Goal: Information Seeking & Learning: Find specific page/section

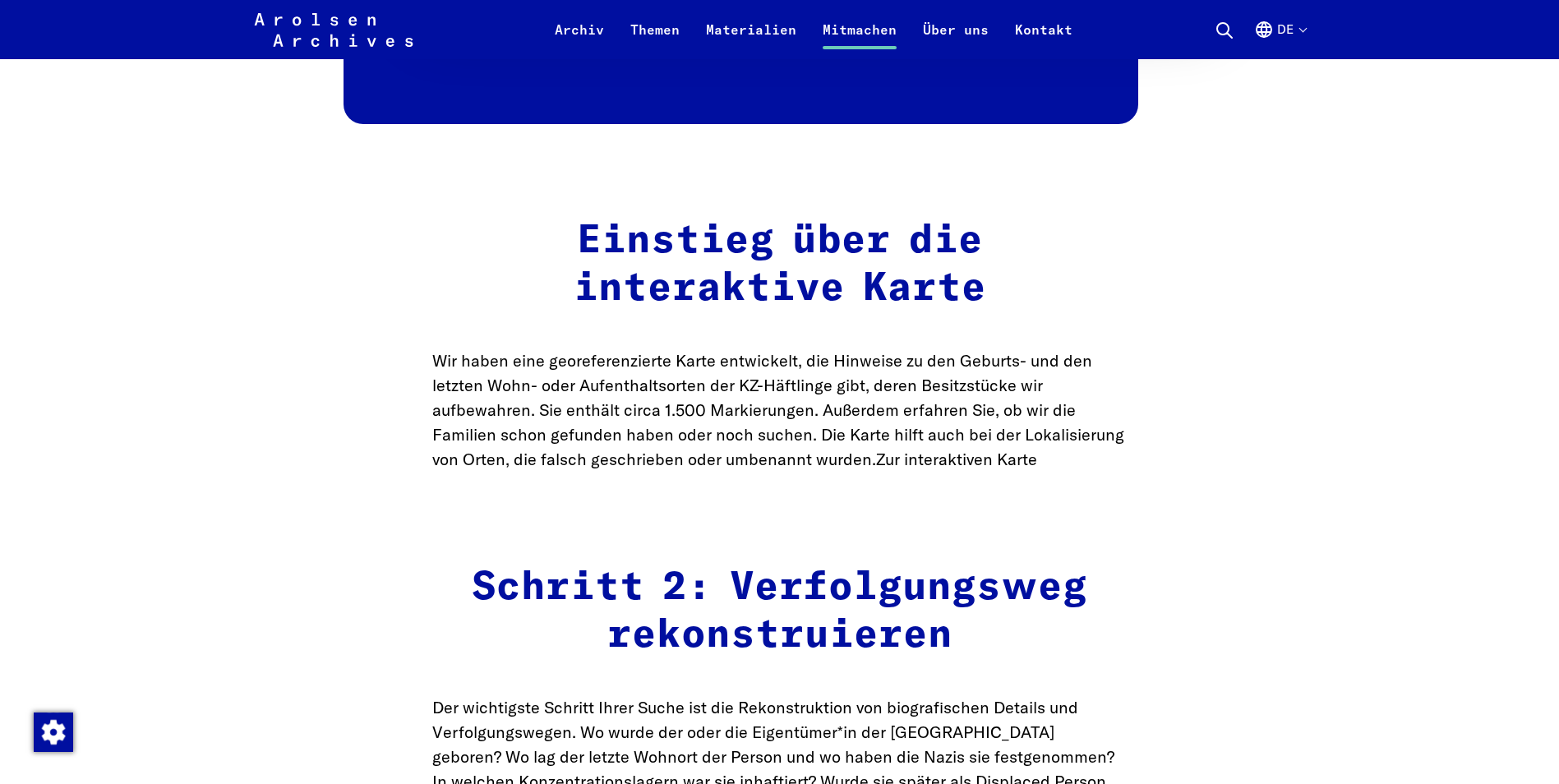
scroll to position [2301, 0]
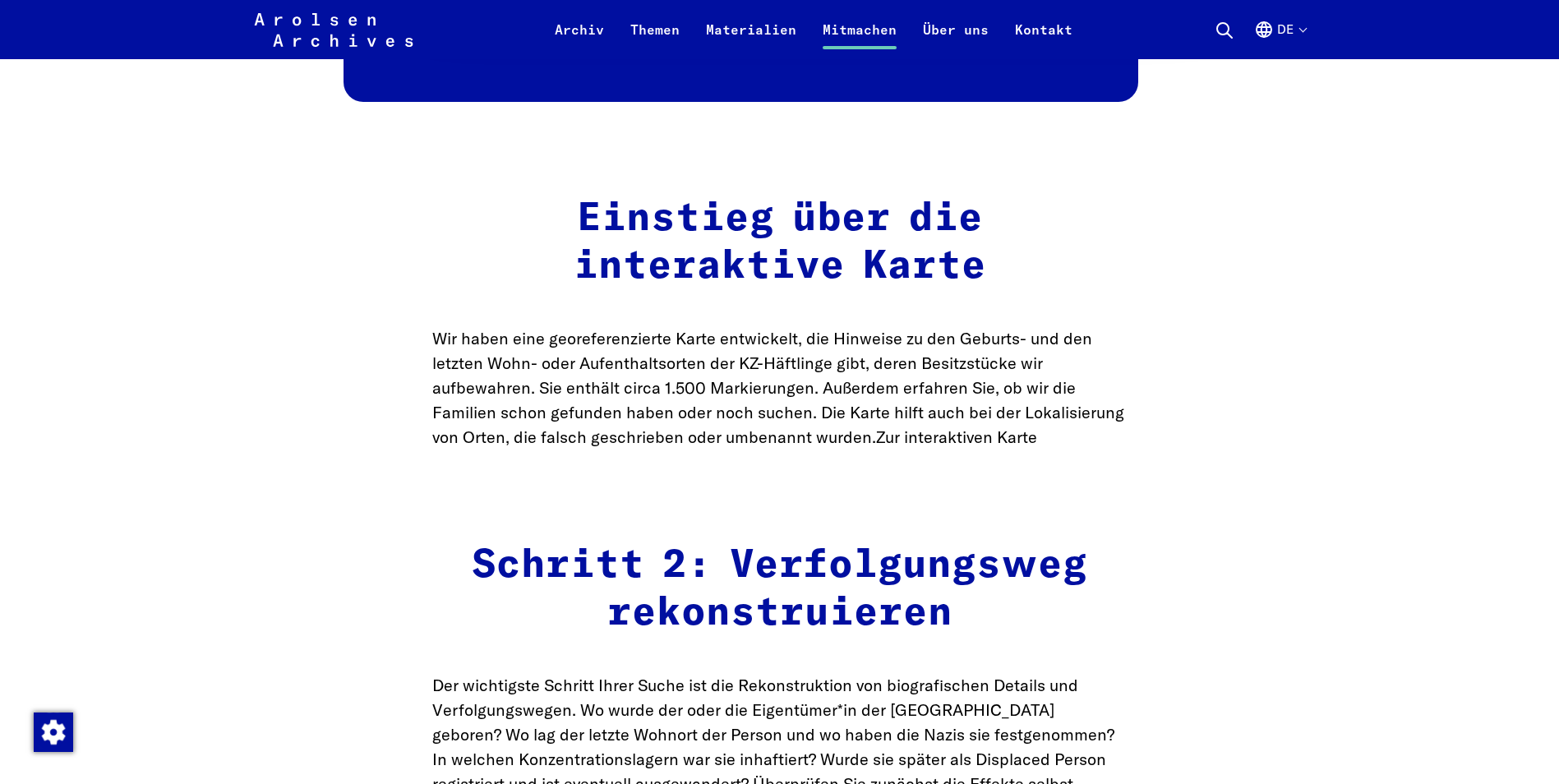
click at [922, 446] on link "Zur interaktiven Karte" at bounding box center [956, 436] width 161 height 20
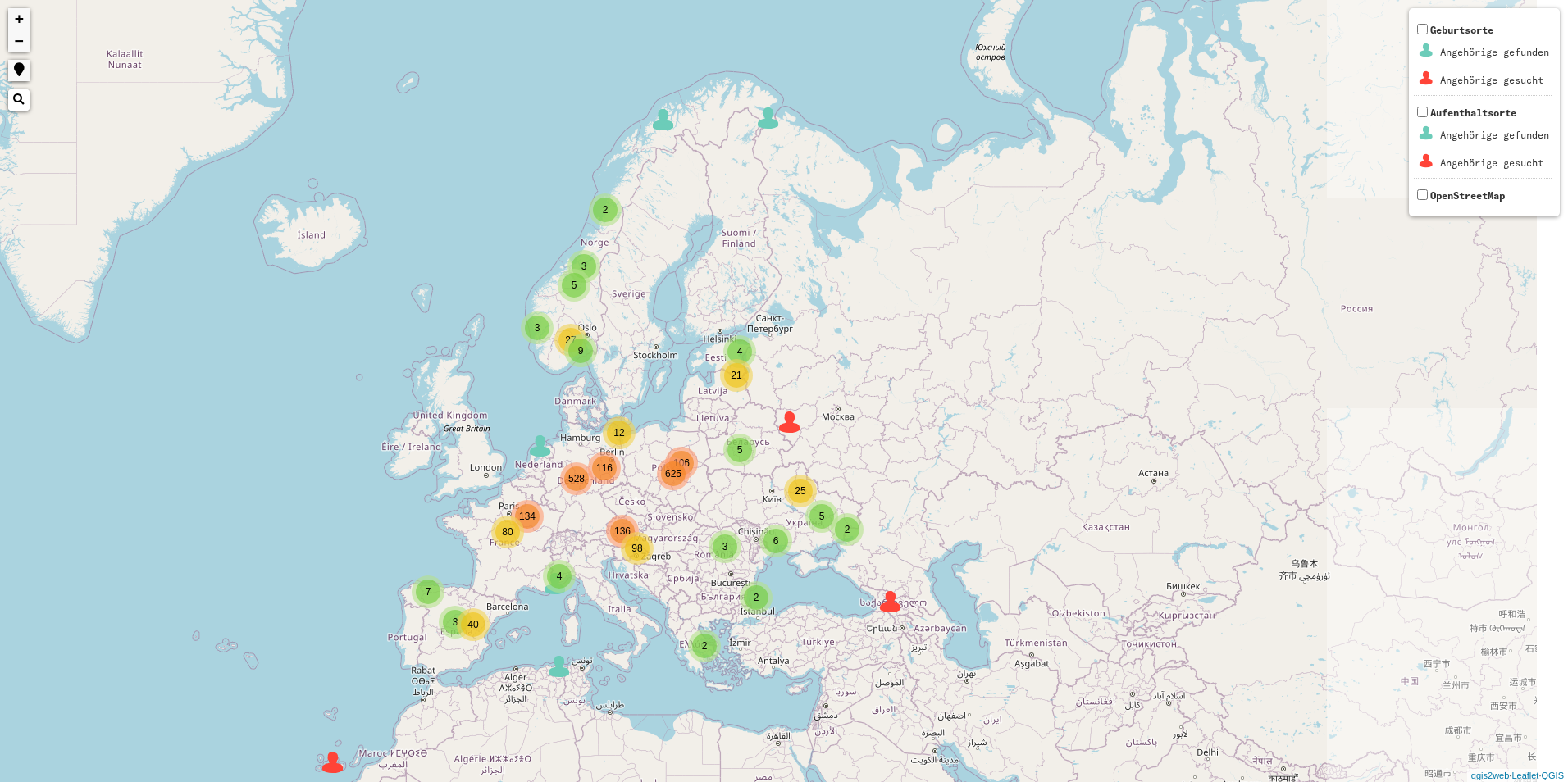
drag, startPoint x: 1195, startPoint y: 456, endPoint x: 925, endPoint y: 556, distance: 287.9
click at [925, 556] on div "2 5 3 3 4 3 9 106 116 136 134 4 2 2 5 27 6 5 2 21 25 7 40 3 4 12 80 528 625 98 …" at bounding box center [784, 391] width 1568 height 782
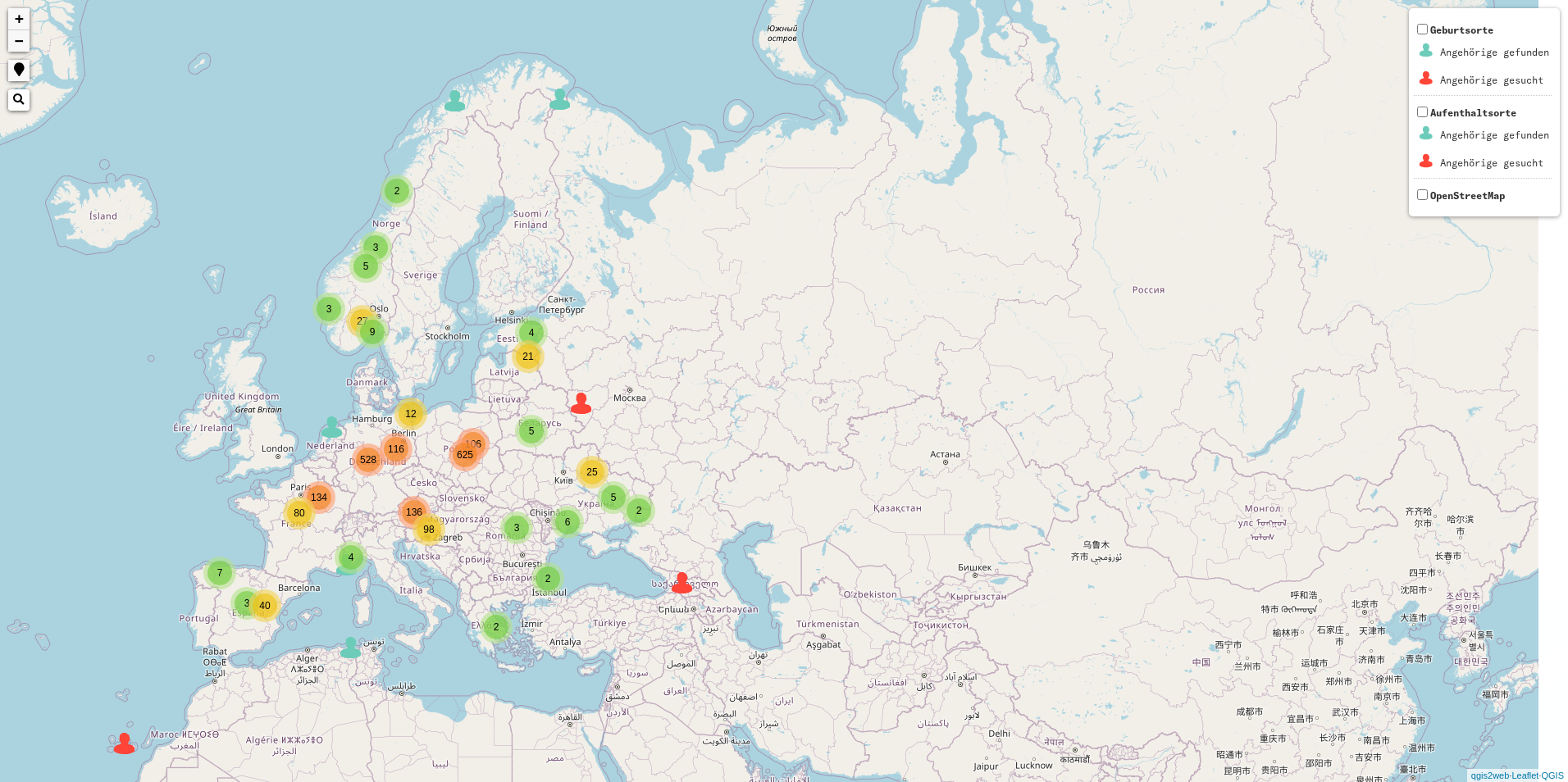
drag, startPoint x: 1088, startPoint y: 540, endPoint x: 1012, endPoint y: 509, distance: 82.1
click at [1012, 509] on div "2 5 3 3 4 3 9 106 116 136 134 4 2 2 5 27 6 5 2 21 25 7 40 3 4 12 80 528 625 98 …" at bounding box center [784, 391] width 1568 height 782
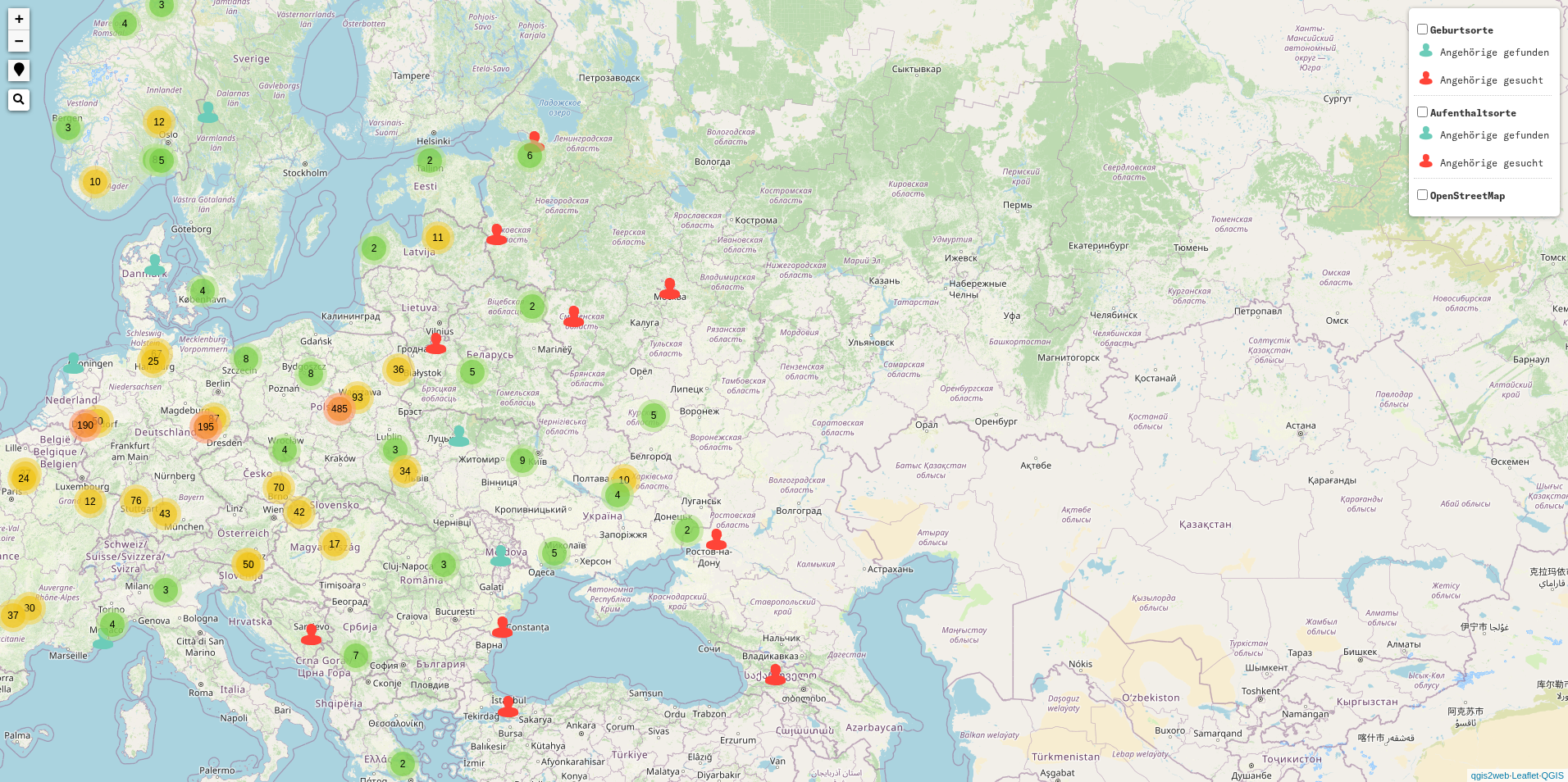
drag, startPoint x: 537, startPoint y: 397, endPoint x: 622, endPoint y: 444, distance: 97.1
click at [622, 444] on div "4 3 3 2 3 8 3 8 93 4 87 25 43 42 50 50 12 11 24 37 2 2 2 2 4 5 12 10 5 5 2 2 2 …" at bounding box center [784, 391] width 1568 height 782
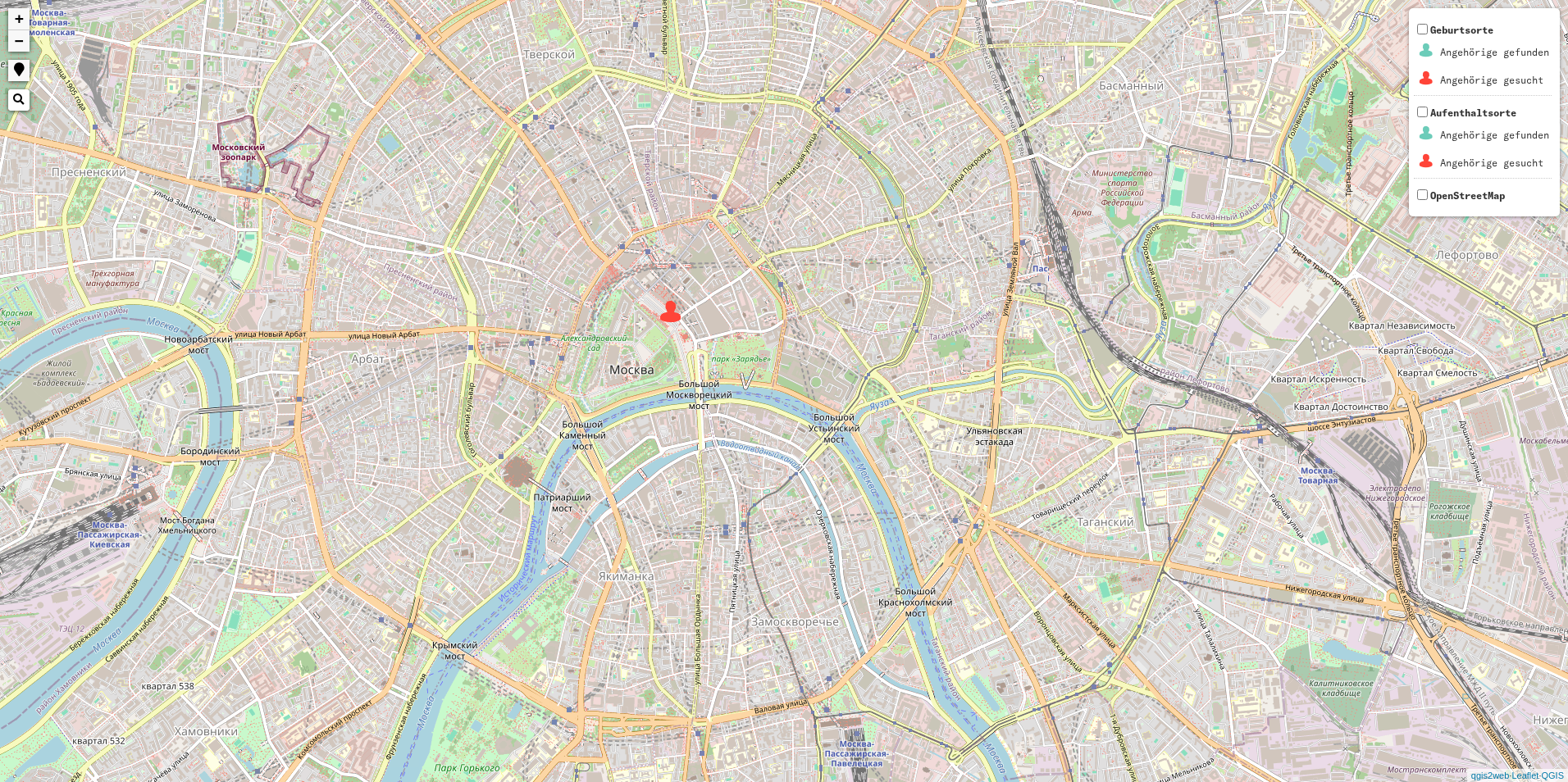
click at [674, 327] on div "+ − Nothing found. Geburtsorte Angehörige gefunden Angehörige gesucht Aufenthal…" at bounding box center [784, 391] width 1568 height 782
click at [673, 320] on img at bounding box center [670, 311] width 24 height 24
click at [672, 320] on img at bounding box center [670, 311] width 24 height 24
click at [672, 320] on div "+ − Nothing found. Geburtsorte Angehörige gefunden Angehörige gesucht Aufenthal…" at bounding box center [784, 391] width 1568 height 782
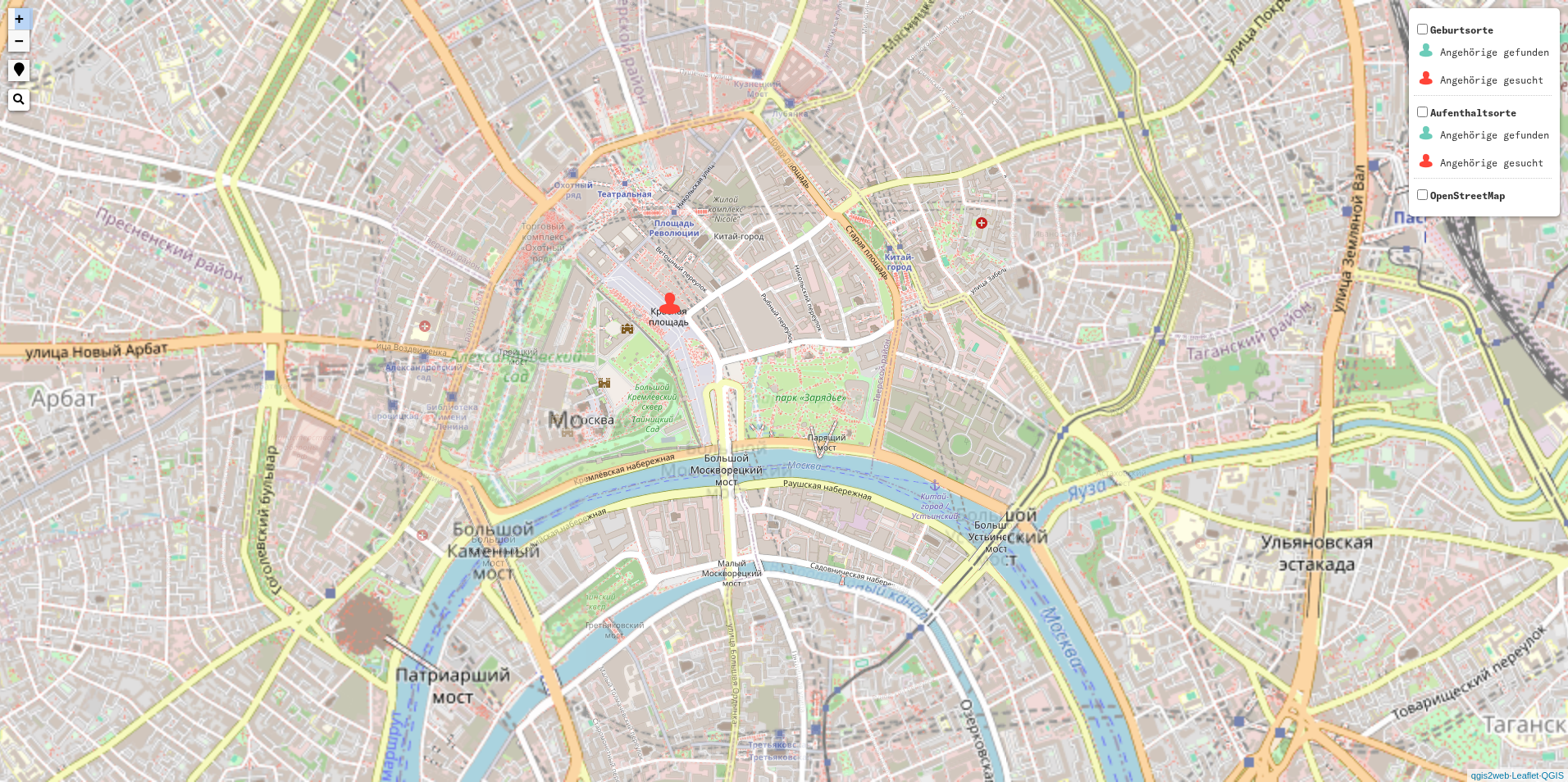
drag, startPoint x: 672, startPoint y: 320, endPoint x: 670, endPoint y: 311, distance: 9.2
click at [670, 311] on img at bounding box center [669, 303] width 24 height 24
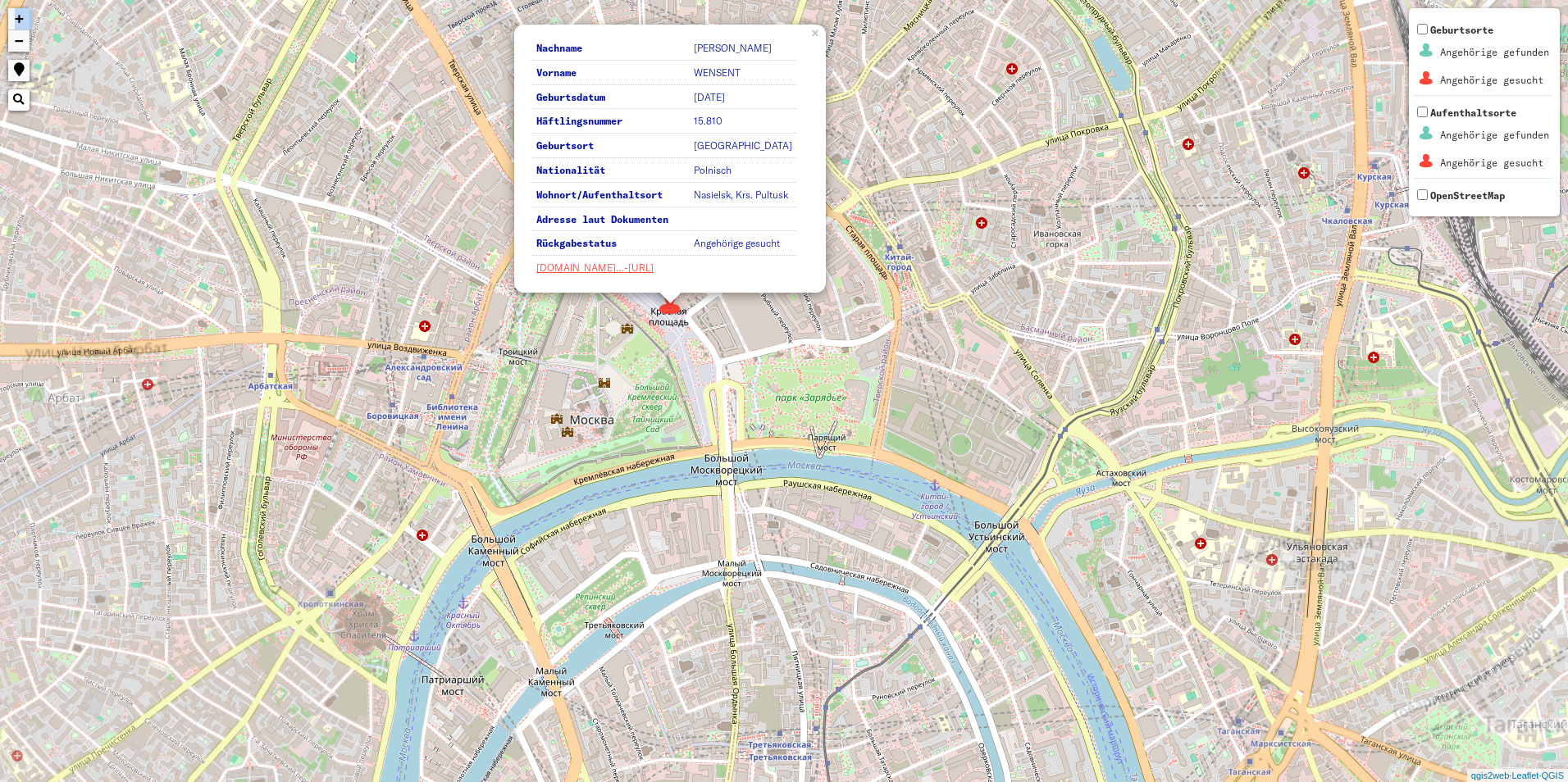
click at [670, 311] on img at bounding box center [669, 303] width 24 height 24
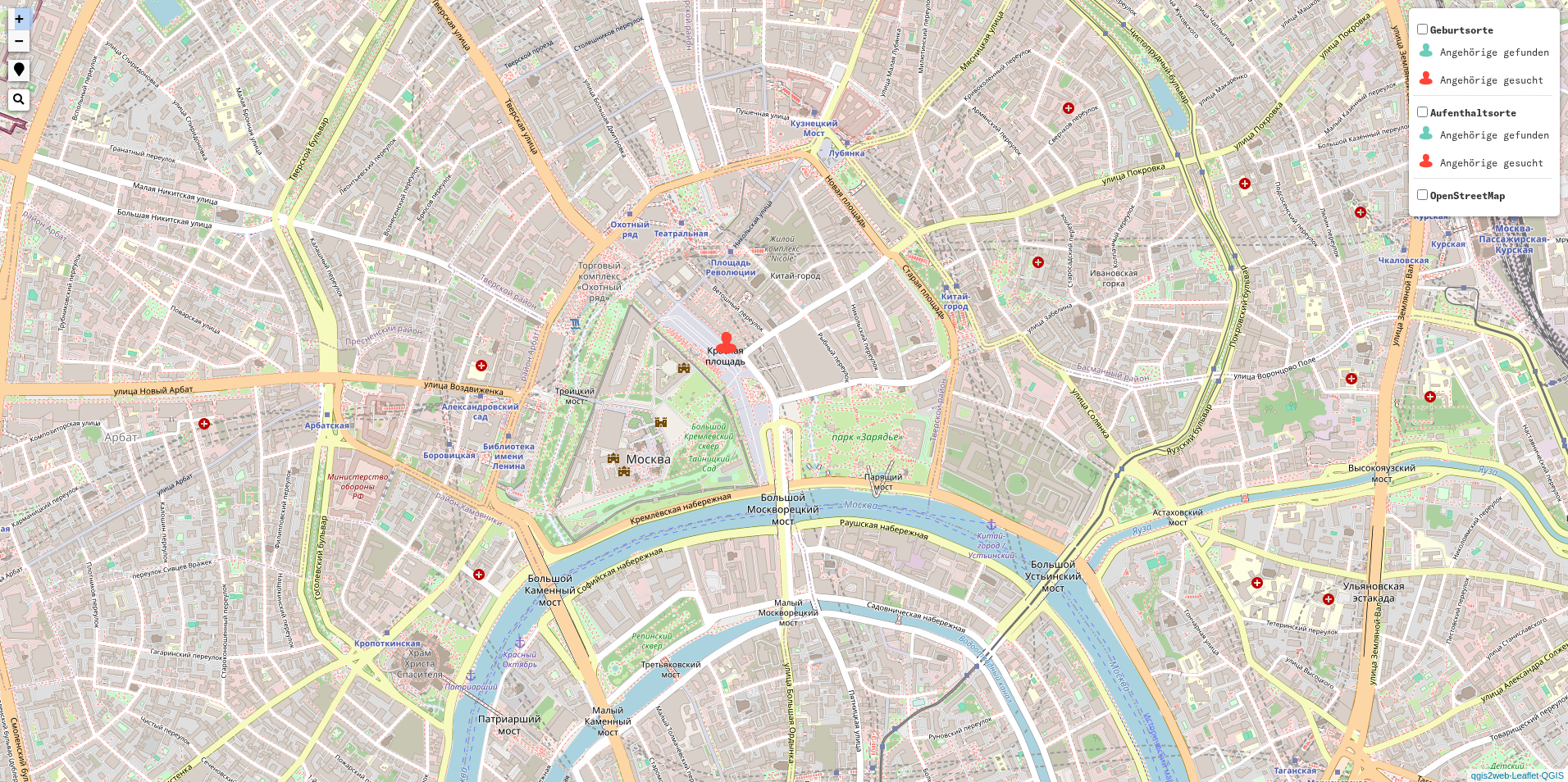
drag, startPoint x: 670, startPoint y: 311, endPoint x: 723, endPoint y: 337, distance: 59.0
click at [723, 337] on img at bounding box center [726, 342] width 24 height 24
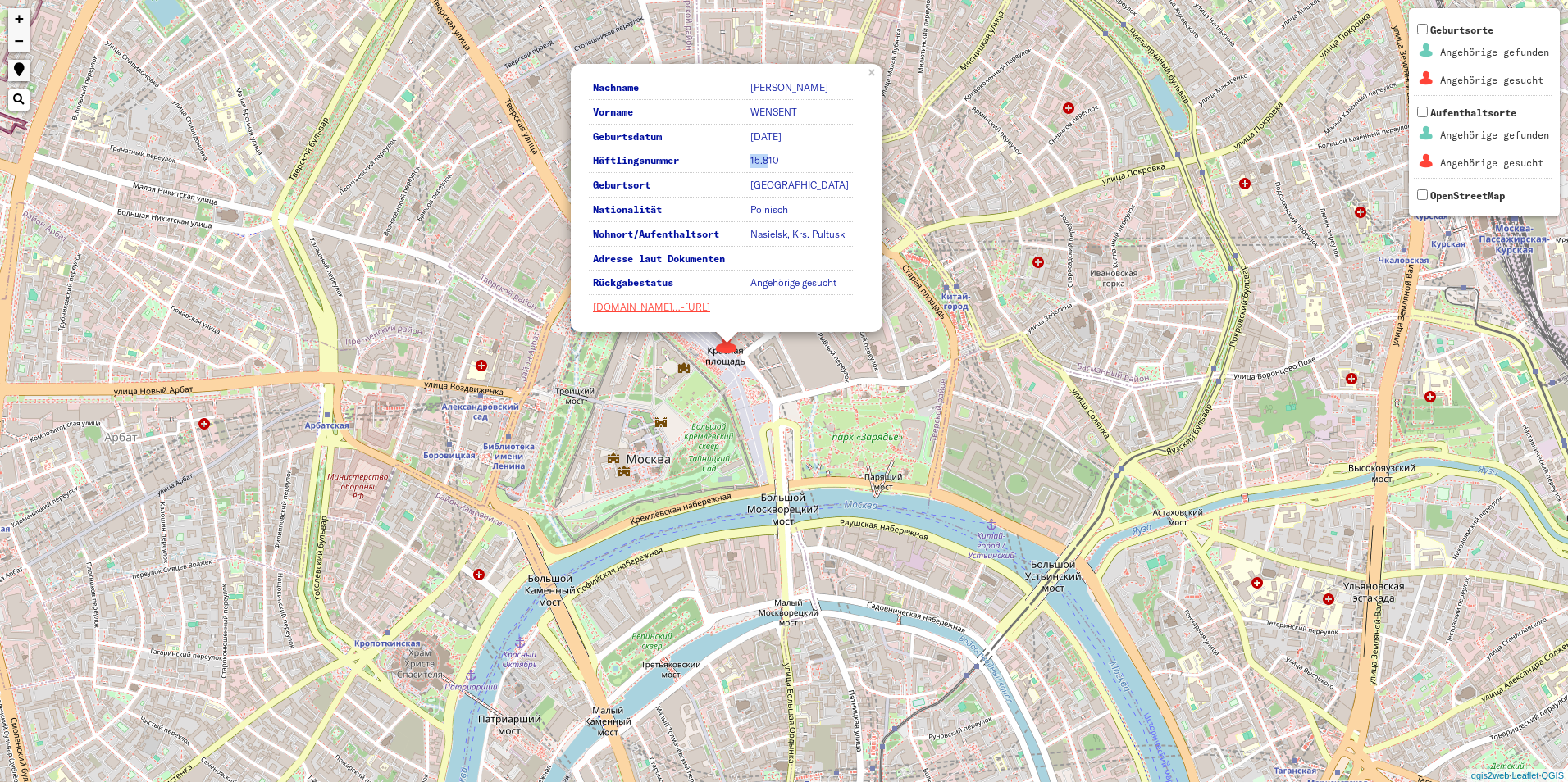
drag, startPoint x: 766, startPoint y: 160, endPoint x: 739, endPoint y: 160, distance: 27.0
click at [739, 160] on tr "Häftlingsnummer 15.810" at bounding box center [721, 161] width 264 height 23
drag, startPoint x: 739, startPoint y: 160, endPoint x: 731, endPoint y: 162, distance: 8.2
click at [731, 162] on th "Häftlingsnummer" at bounding box center [666, 161] width 156 height 23
click at [750, 175] on td "[GEOGRAPHIC_DATA]" at bounding box center [799, 185] width 107 height 23
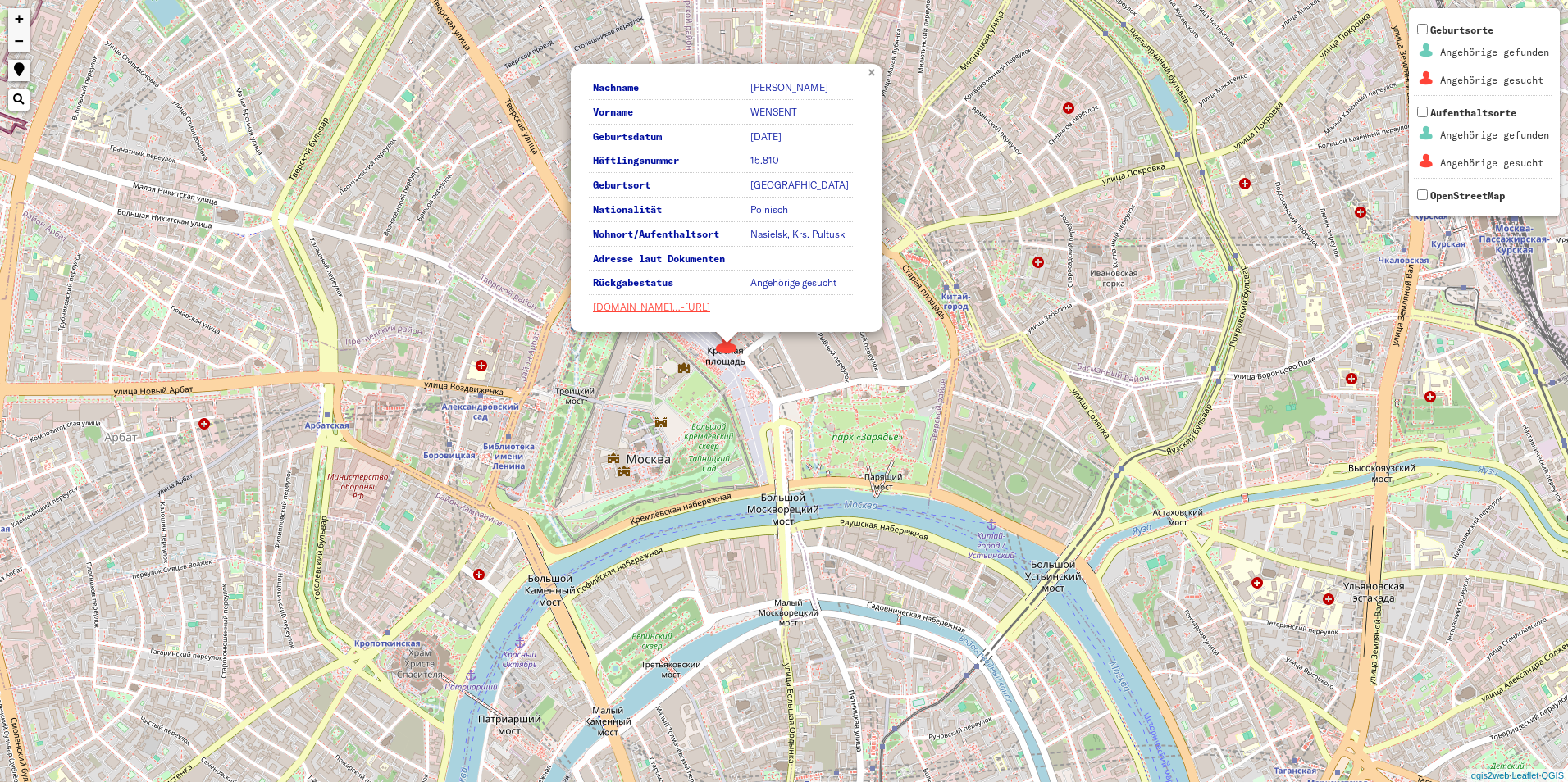
click at [875, 78] on link "×" at bounding box center [872, 72] width 18 height 15
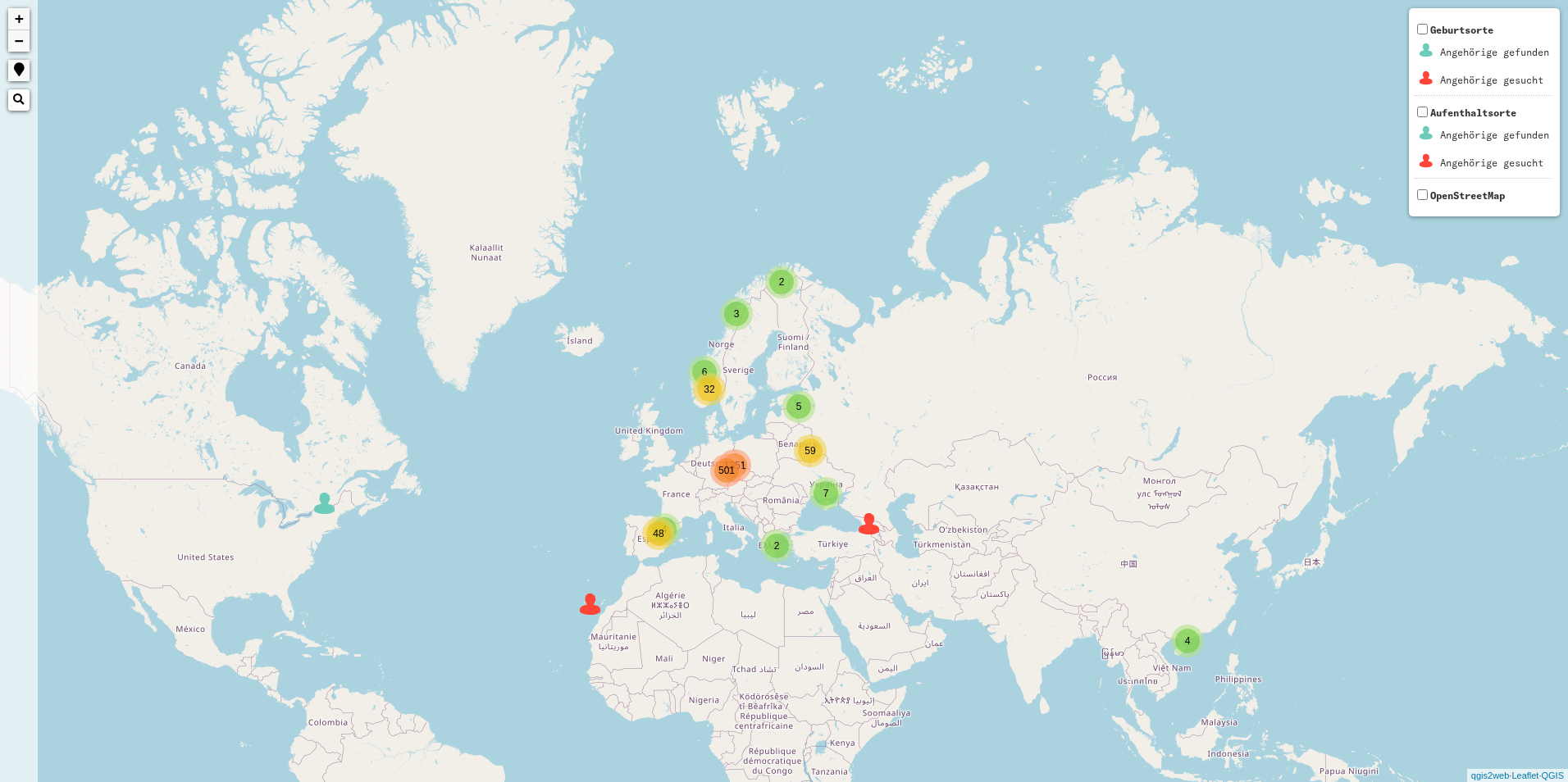
drag, startPoint x: 559, startPoint y: 472, endPoint x: 651, endPoint y: 461, distance: 92.7
click at [643, 469] on div "2 7 6 5 4 501 4 3 2 32 59 48 1351 + − Nothing found. Geburtsorte Angehörige gef…" at bounding box center [784, 391] width 1568 height 782
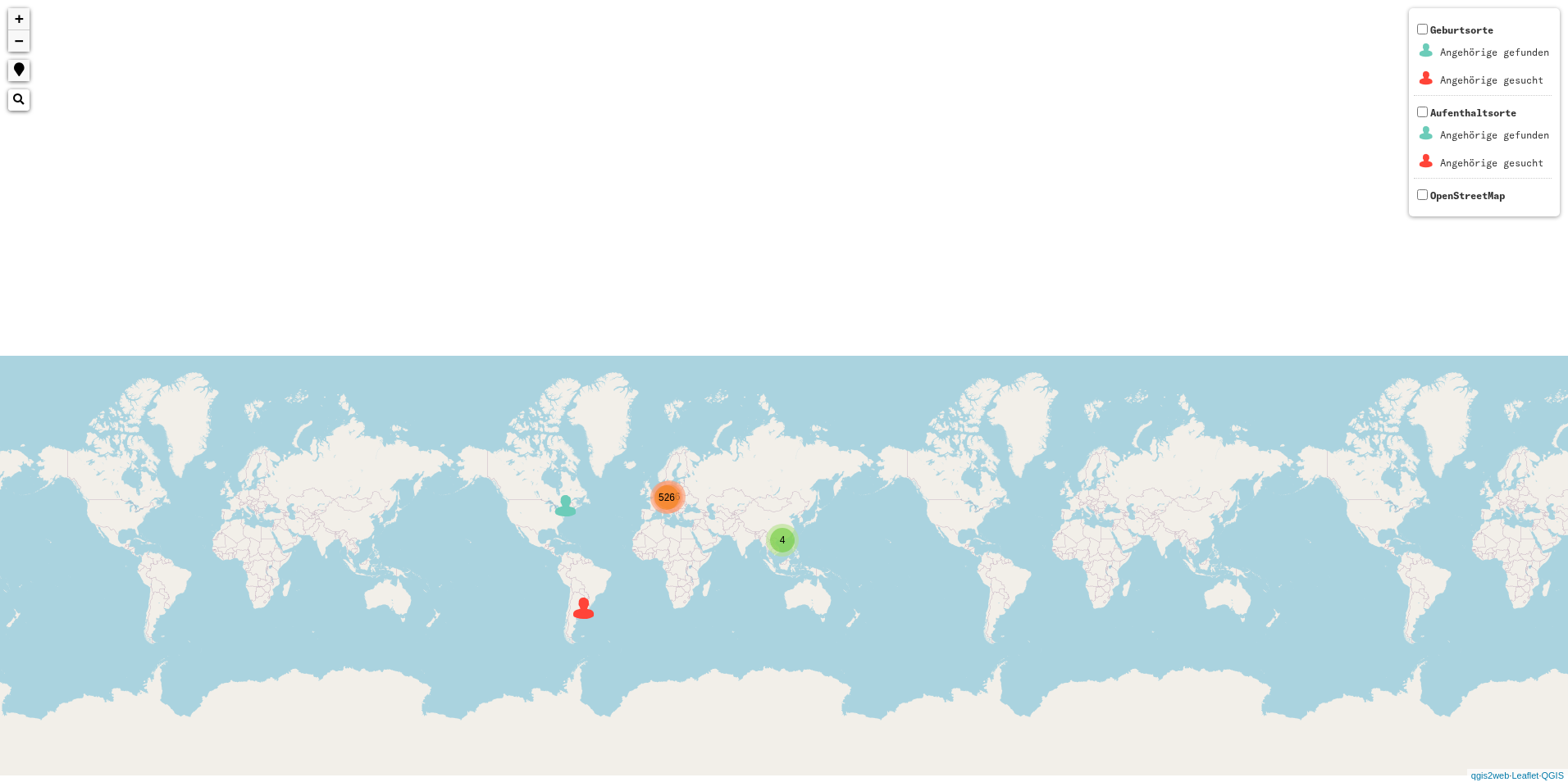
click at [583, 606] on img at bounding box center [584, 608] width 24 height 24
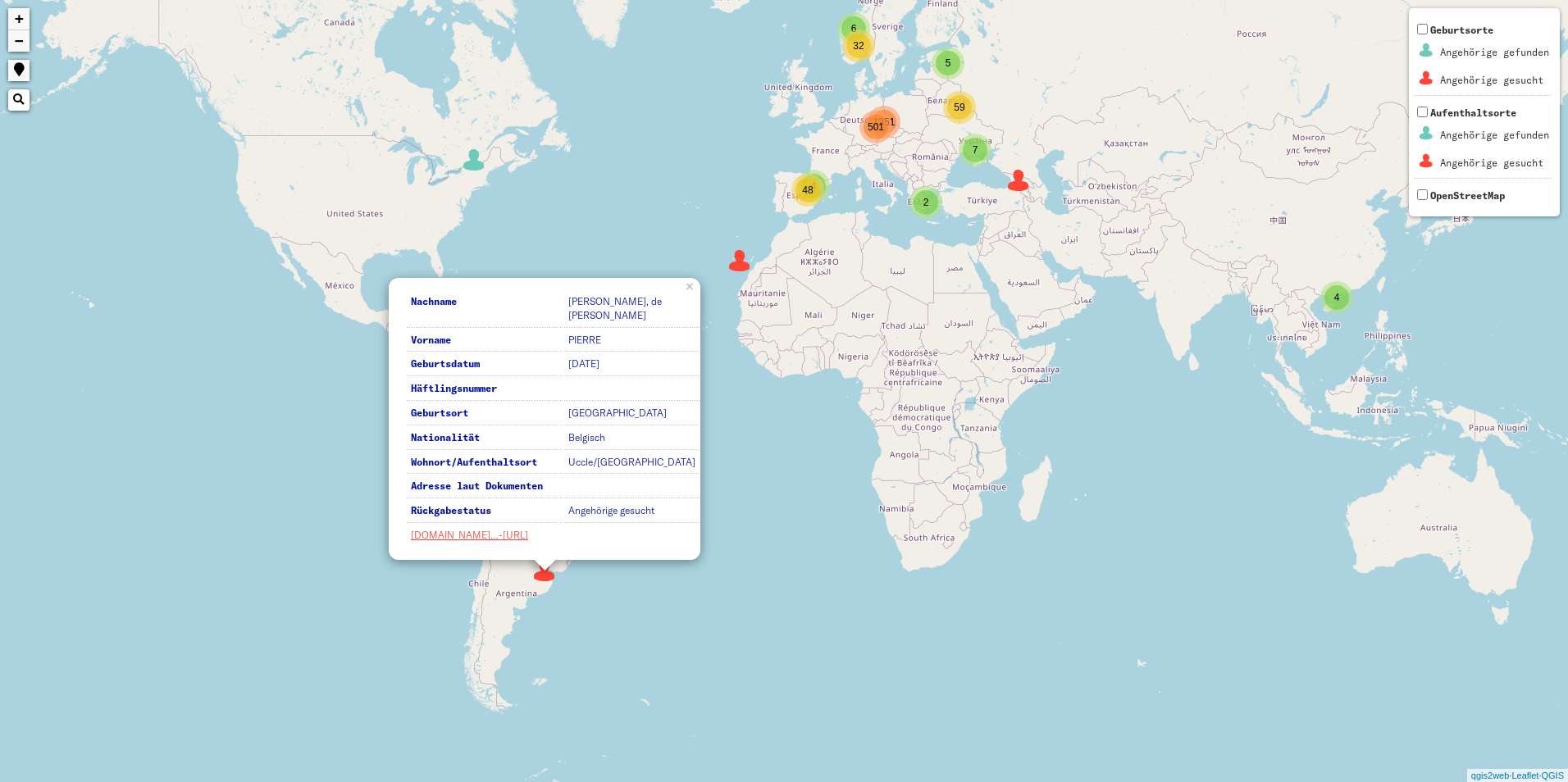
drag, startPoint x: 615, startPoint y: 601, endPoint x: 601, endPoint y: 614, distance: 19.1
click at [601, 614] on div "2 7 6 5 4 501 4 3 2 32 59 48 1351 Nachname [PERSON_NAME], de [PERSON_NAME] Vorn…" at bounding box center [784, 391] width 1568 height 782
click at [616, 611] on div "2 7 6 5 4 501 4 3 2 32 59 48 1351 Nachname [PERSON_NAME], de [PERSON_NAME] Vorn…" at bounding box center [784, 391] width 1568 height 782
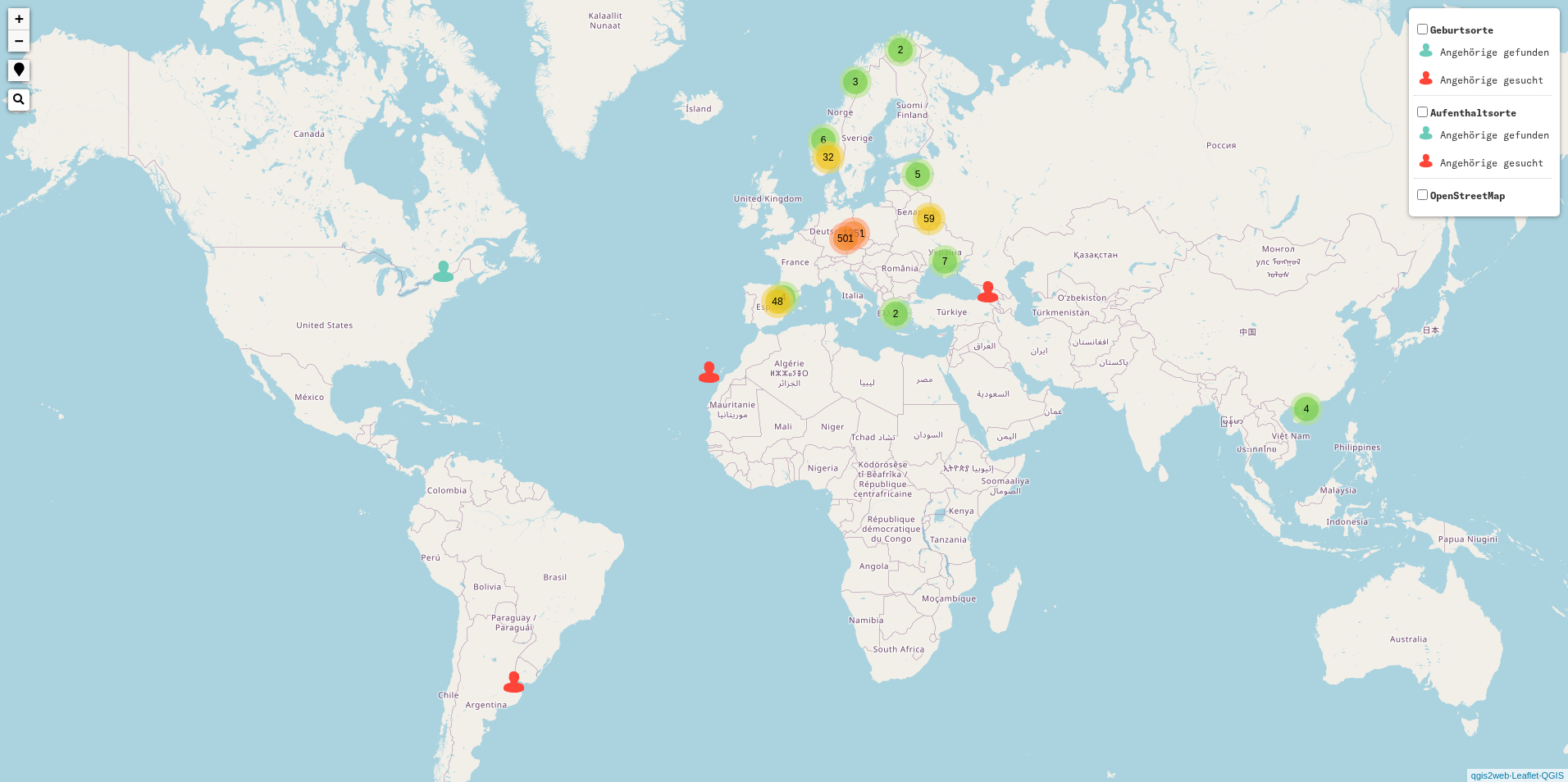
drag, startPoint x: 619, startPoint y: 377, endPoint x: 588, endPoint y: 490, distance: 117.2
click at [588, 490] on div "2 7 6 5 4 501 4 3 2 32 59 48 1351 + − Nothing found. Geburtsorte Angehörige gef…" at bounding box center [784, 391] width 1568 height 782
click at [437, 269] on img at bounding box center [443, 271] width 24 height 24
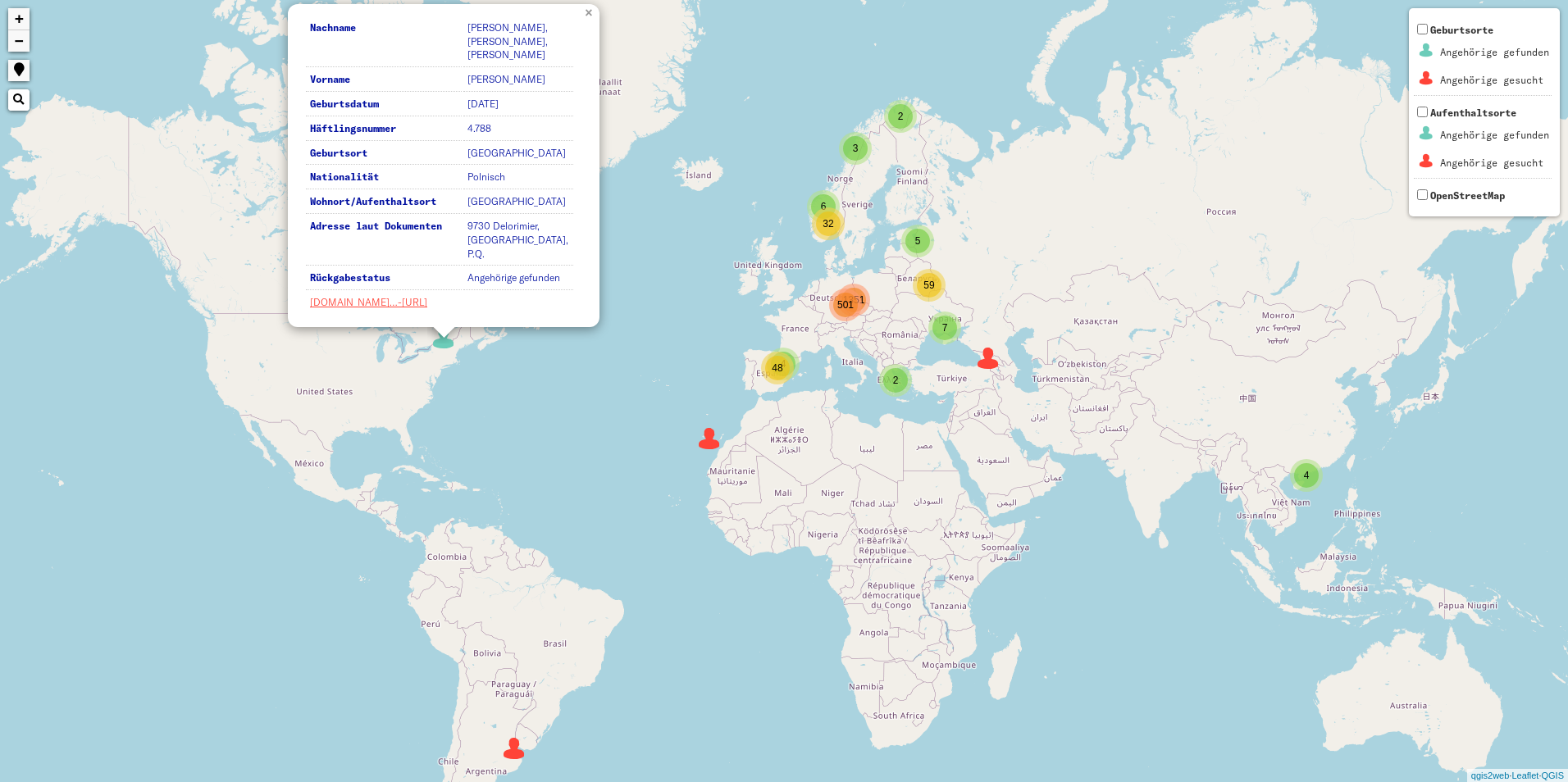
click at [598, 15] on link "×" at bounding box center [589, 12] width 18 height 15
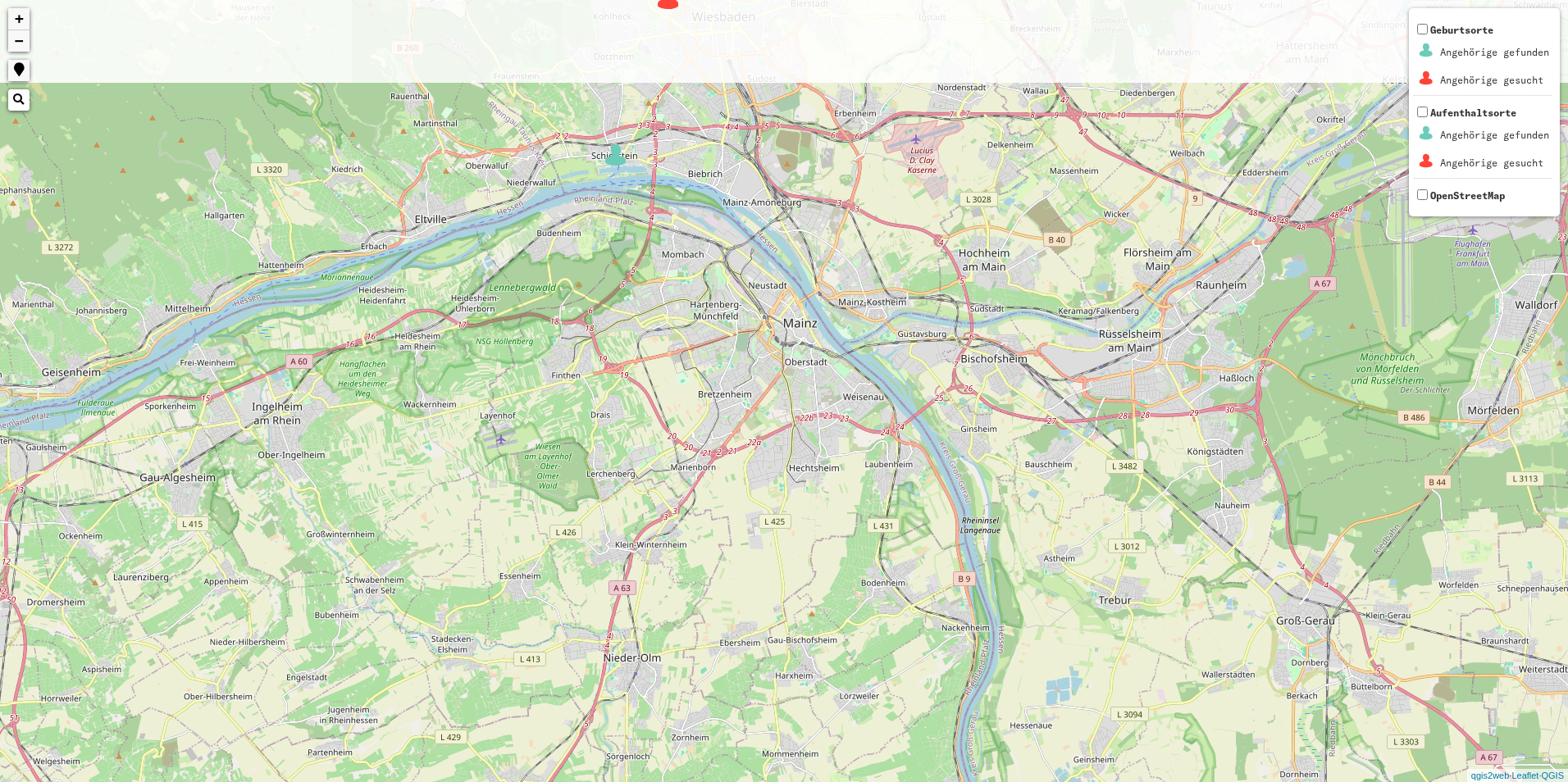
drag, startPoint x: 546, startPoint y: 79, endPoint x: 631, endPoint y: 273, distance: 211.8
click at [625, 282] on div "3 5 + − Nothing found. Geburtsorte Angehörige gefunden Angehörige gesucht Aufen…" at bounding box center [784, 391] width 1568 height 782
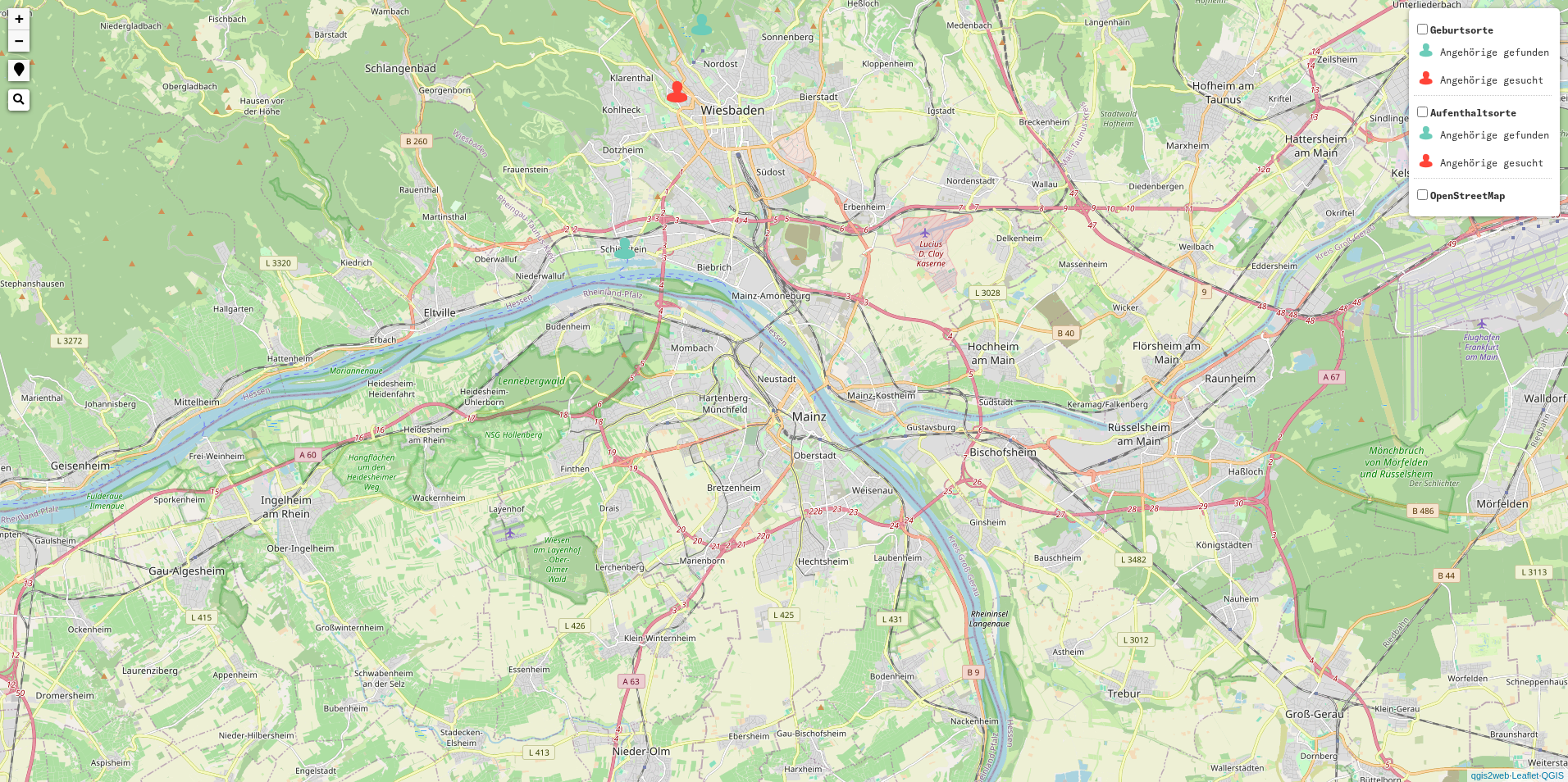
click at [672, 274] on div "3 5 + − Nothing found. Geburtsorte Angehörige gefunden Angehörige gesucht Aufen…" at bounding box center [784, 391] width 1568 height 782
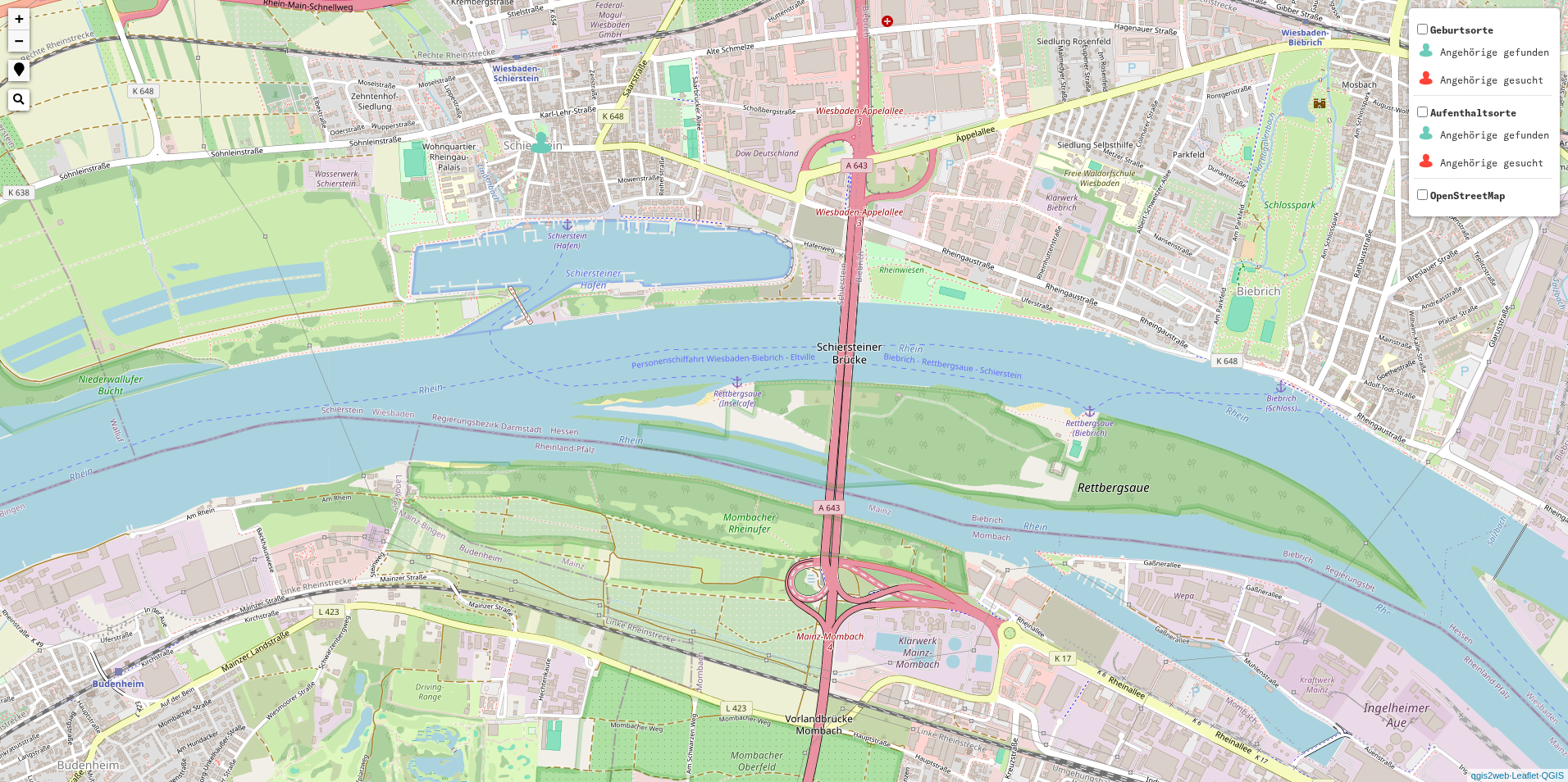
click at [541, 139] on img at bounding box center [541, 142] width 24 height 24
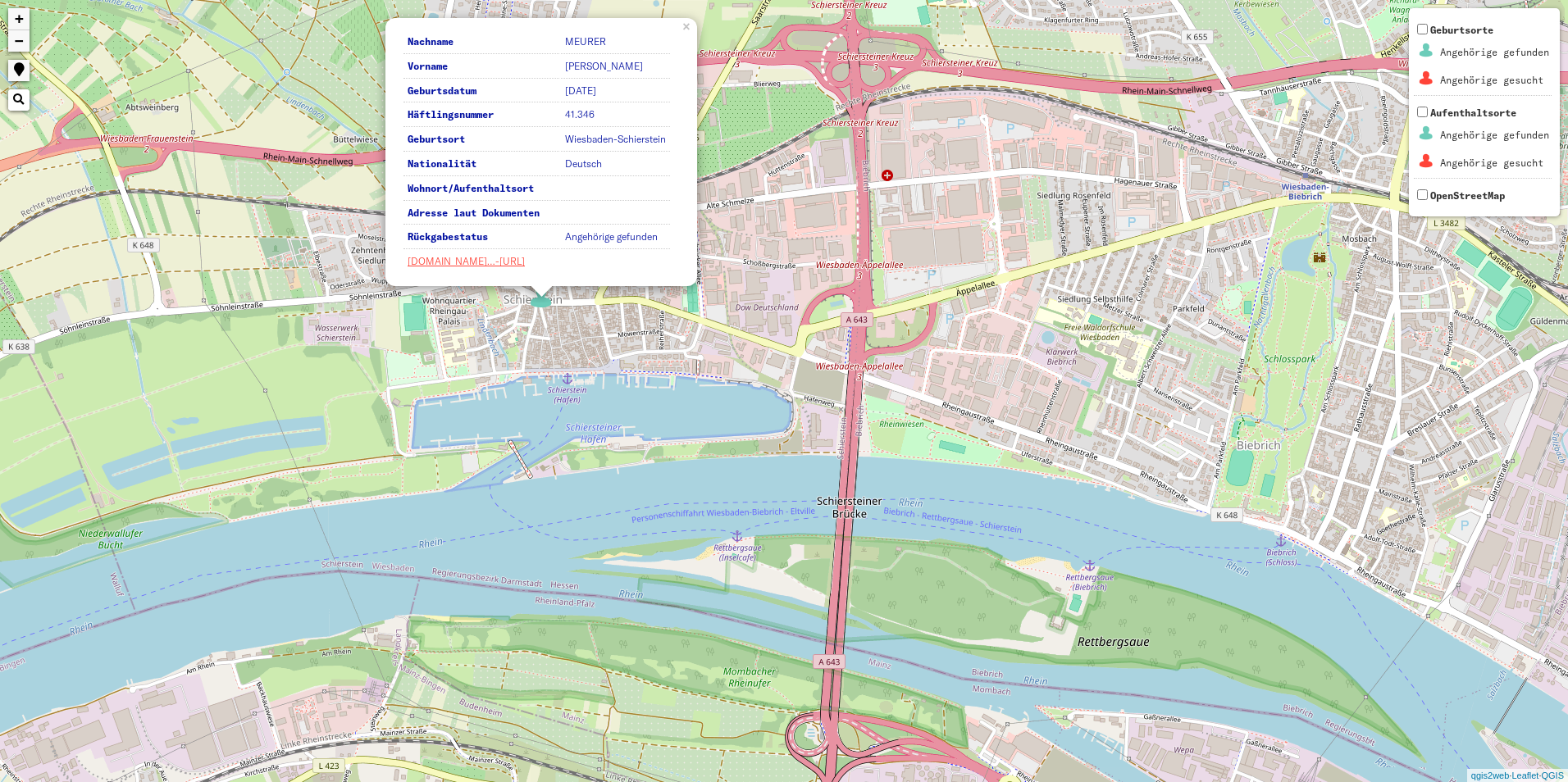
drag, startPoint x: 649, startPoint y: 510, endPoint x: 651, endPoint y: 496, distance: 14.1
click at [651, 505] on div "Nachname [PERSON_NAME] Vorname [PERSON_NAME] Geburtsdatum [DATE] Häftlingsnumme…" at bounding box center [784, 391] width 1568 height 782
click at [675, 344] on div "Nachname [PERSON_NAME] Vorname [PERSON_NAME] Geburtsdatum [DATE] Häftlingsnumme…" at bounding box center [784, 391] width 1568 height 782
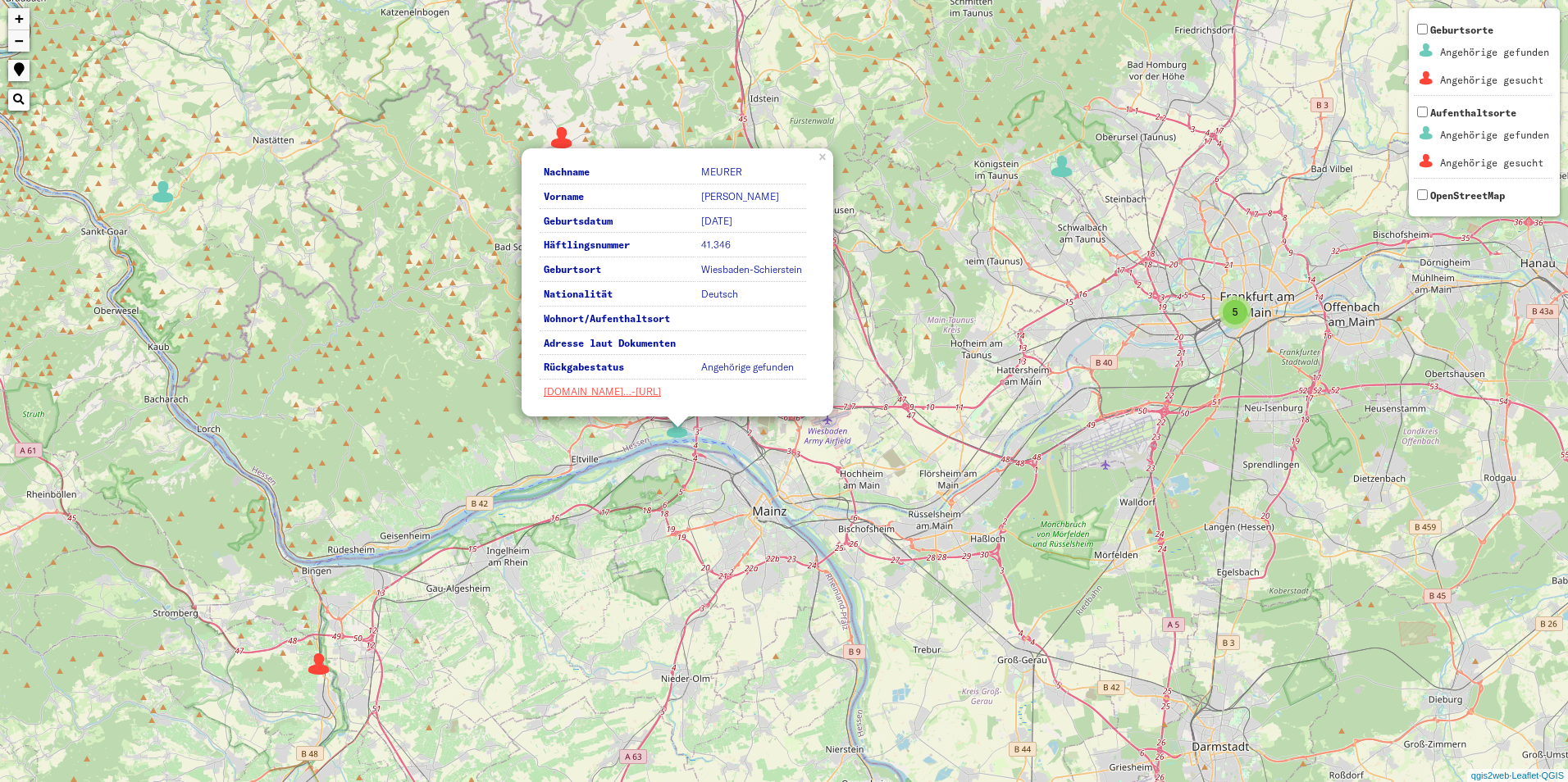
click at [686, 461] on div "2 3 2 5 6 2 Nachname [PERSON_NAME] Vorname [PERSON_NAME] Geburtsdatum [DATE] Hä…" at bounding box center [784, 391] width 1568 height 782
click at [727, 469] on div "2 3 2 5 6 2 Nachname [PERSON_NAME] Vorname [PERSON_NAME] Geburtsdatum [DATE] Hä…" at bounding box center [784, 391] width 1568 height 782
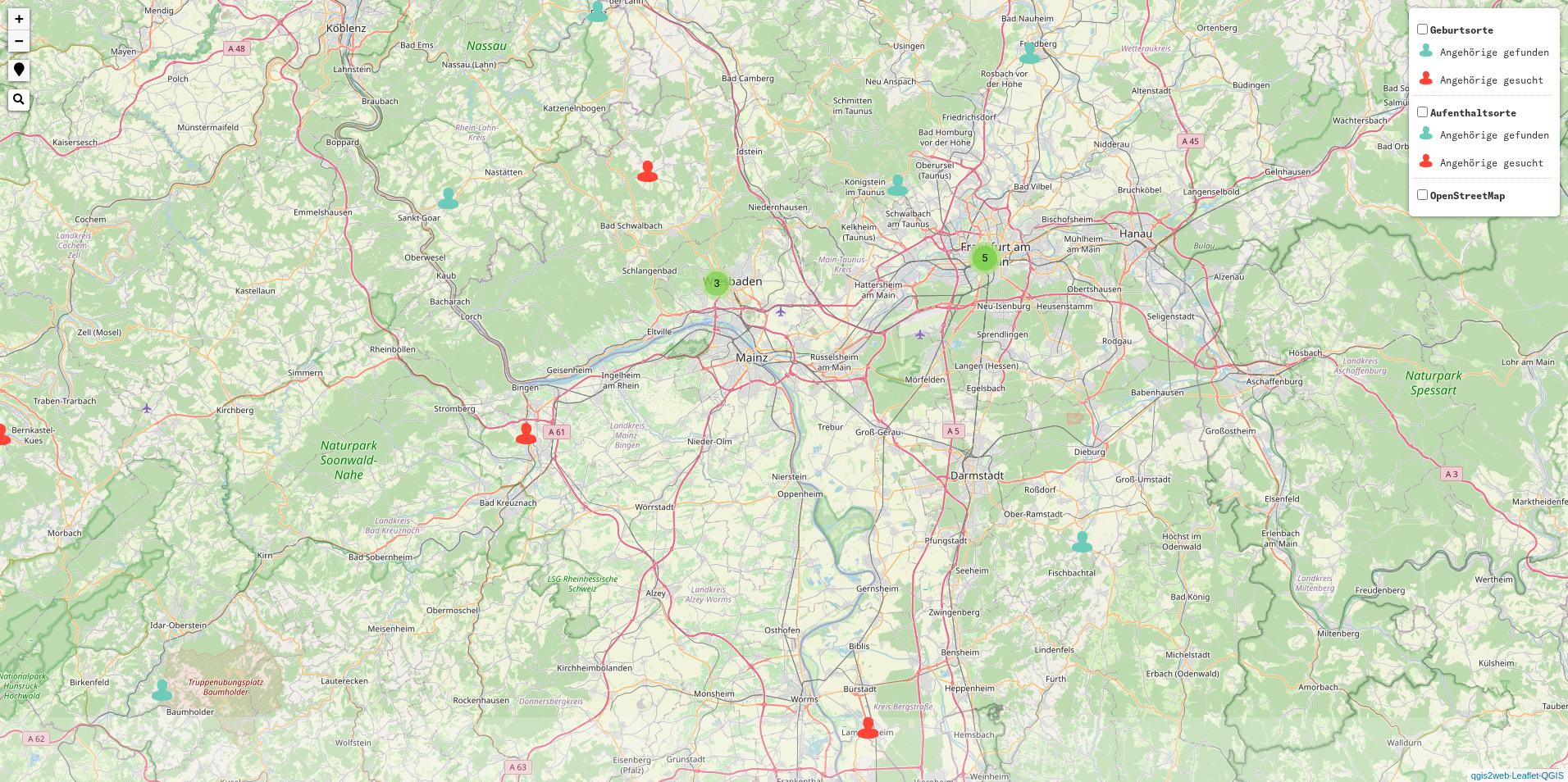
drag, startPoint x: 763, startPoint y: 545, endPoint x: 745, endPoint y: 390, distance: 156.0
click at [745, 390] on div "3 2 2 3 4 2 2 2 2 2 3 5 2 7 2 2 2 2 2 2 5 5 2 6 4 2 4 6 2 2 2 4 2 + − Nothing f…" at bounding box center [784, 391] width 1568 height 782
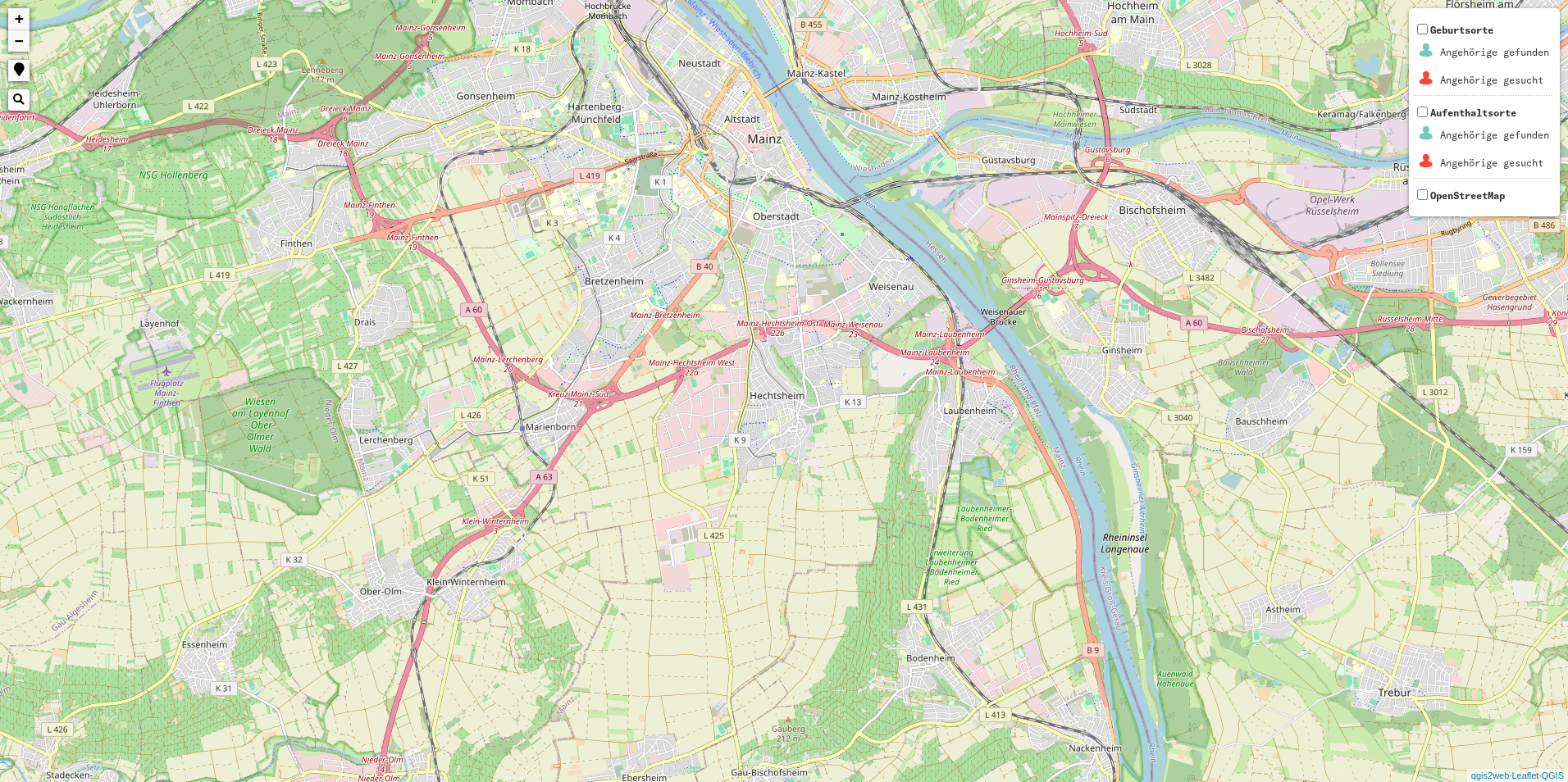
drag, startPoint x: 779, startPoint y: 299, endPoint x: 760, endPoint y: 436, distance: 138.3
click at [765, 436] on div "3 5 + − Nothing found. Geburtsorte Angehörige gefunden Angehörige gesucht Aufen…" at bounding box center [784, 391] width 1568 height 782
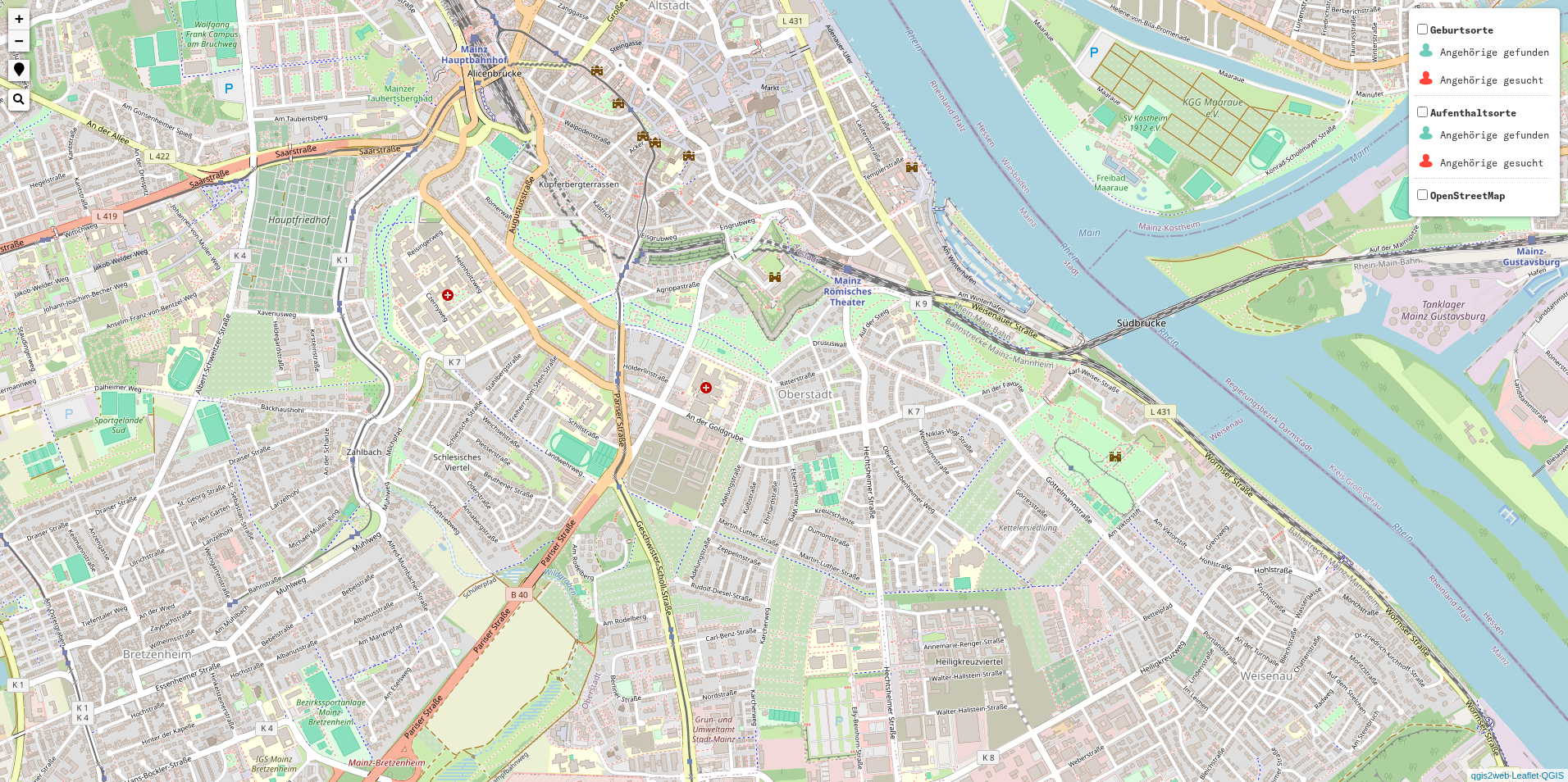
drag, startPoint x: 771, startPoint y: 282, endPoint x: 677, endPoint y: 319, distance: 101.0
click at [677, 320] on div "+ − Nothing found. Geburtsorte Angehörige gefunden Angehörige gesucht Aufenthal…" at bounding box center [784, 391] width 1568 height 782
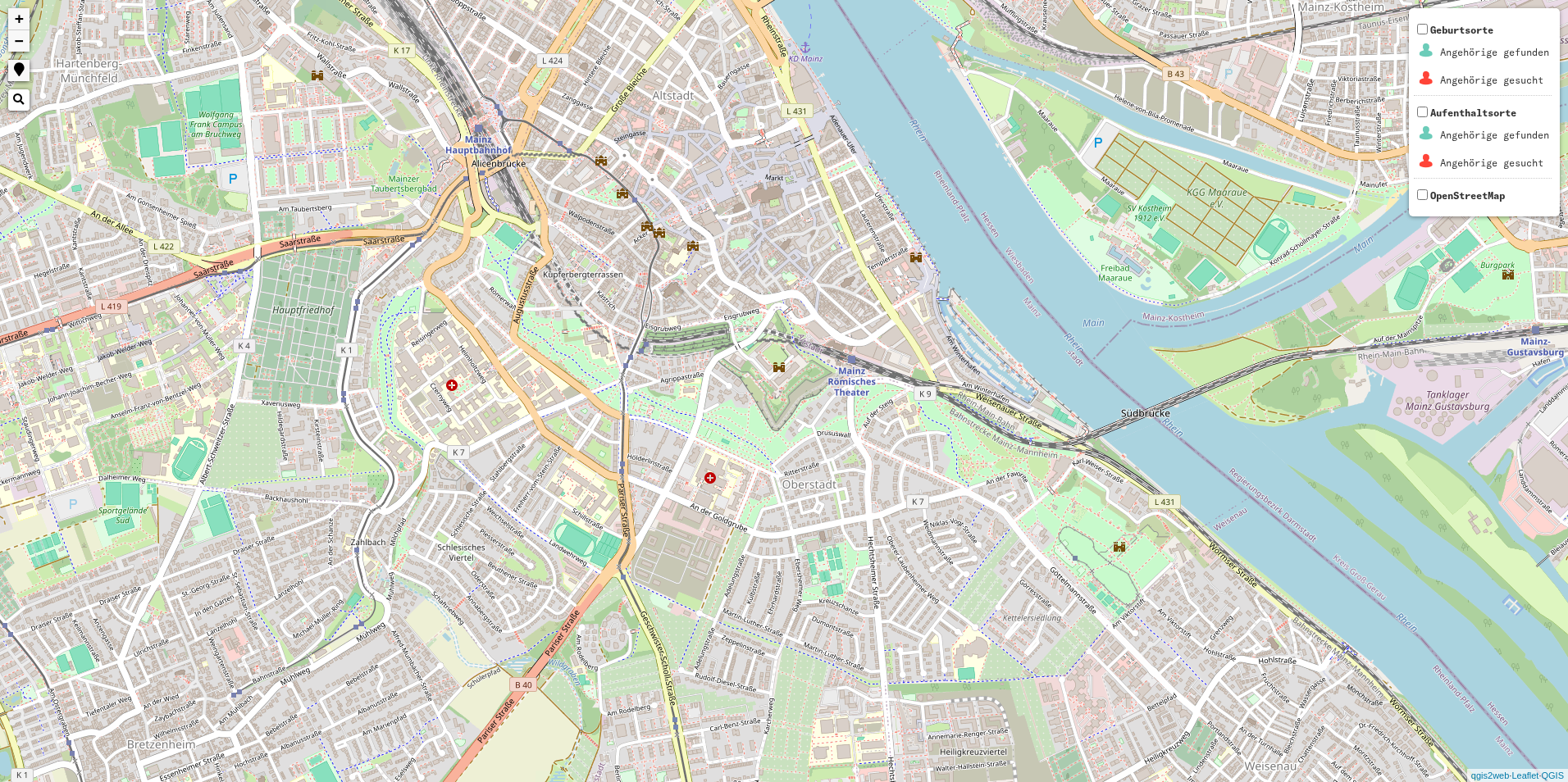
drag, startPoint x: 687, startPoint y: 192, endPoint x: 693, endPoint y: 285, distance: 93.2
click at [693, 285] on div "+ − Nothing found. Geburtsorte Angehörige gefunden Angehörige gesucht Aufenthal…" at bounding box center [784, 391] width 1568 height 782
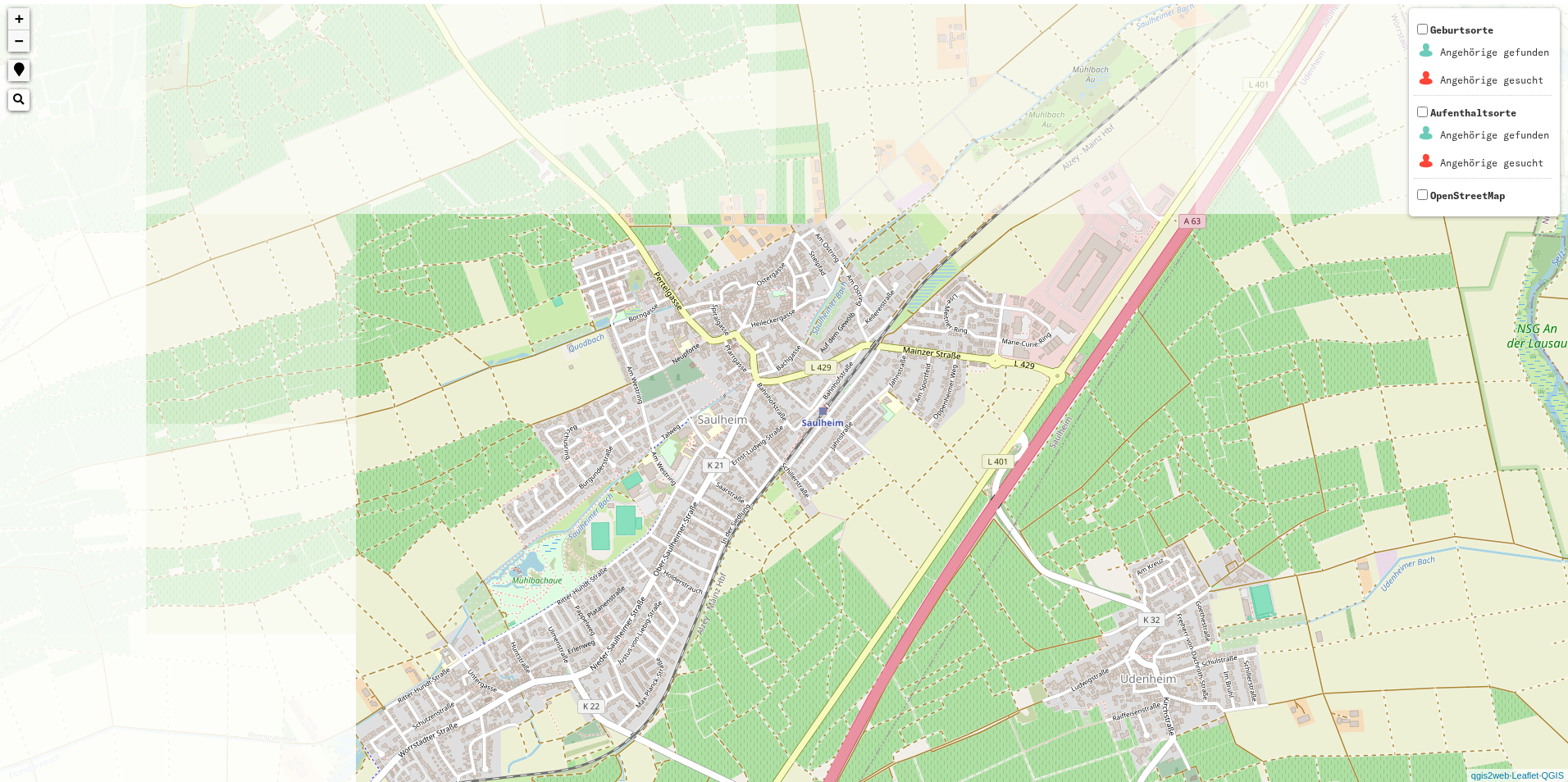
drag, startPoint x: 537, startPoint y: 309, endPoint x: 870, endPoint y: 589, distance: 435.1
click at [870, 589] on div "+ − Nothing found. Geburtsorte Angehörige gefunden Angehörige gesucht Aufenthal…" at bounding box center [784, 391] width 1568 height 782
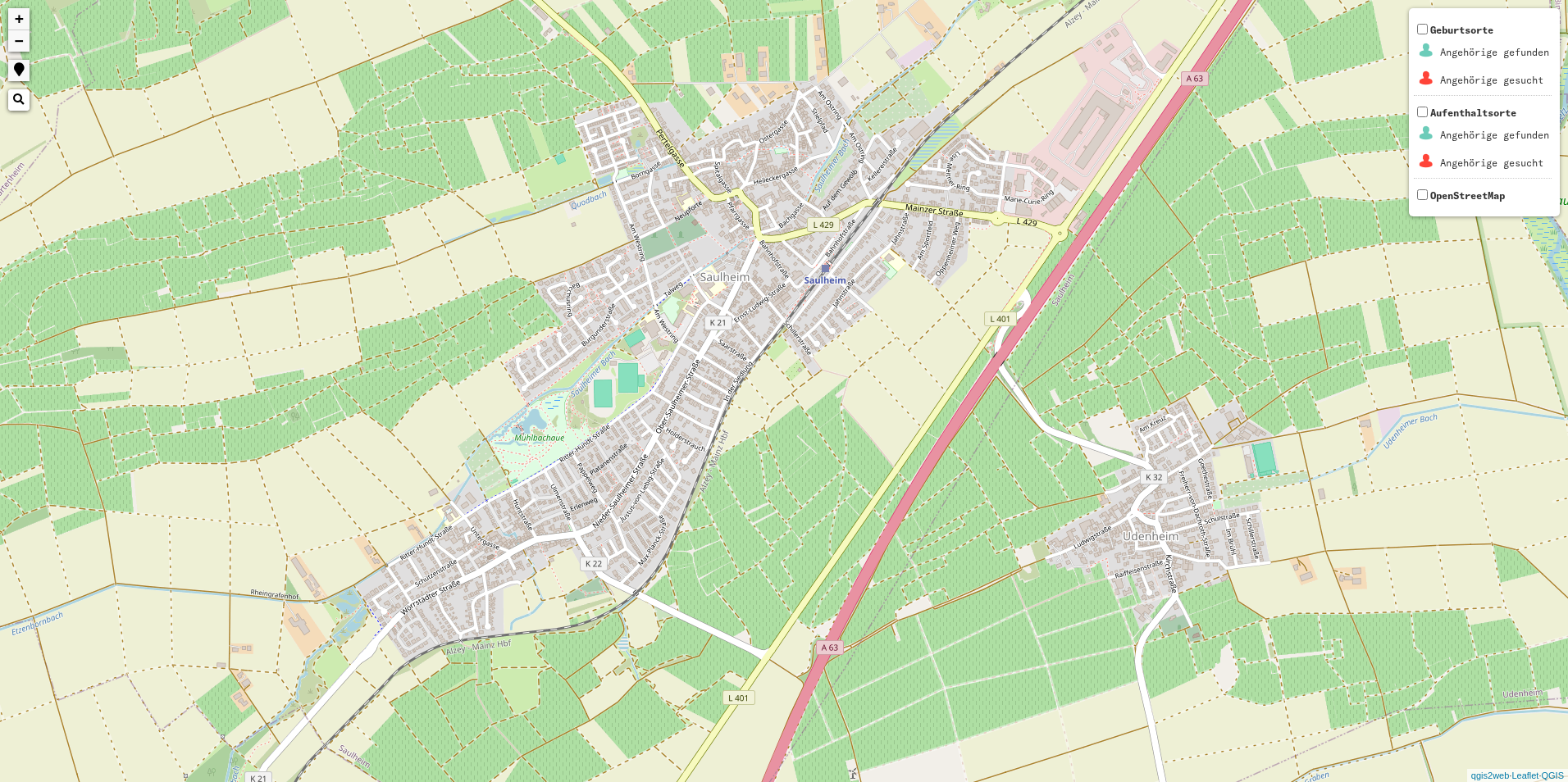
drag, startPoint x: 793, startPoint y: 472, endPoint x: 776, endPoint y: 384, distance: 89.6
click at [776, 384] on div "+ − Nothing found. Geburtsorte Angehörige gefunden Angehörige gesucht Aufenthal…" at bounding box center [784, 391] width 1568 height 782
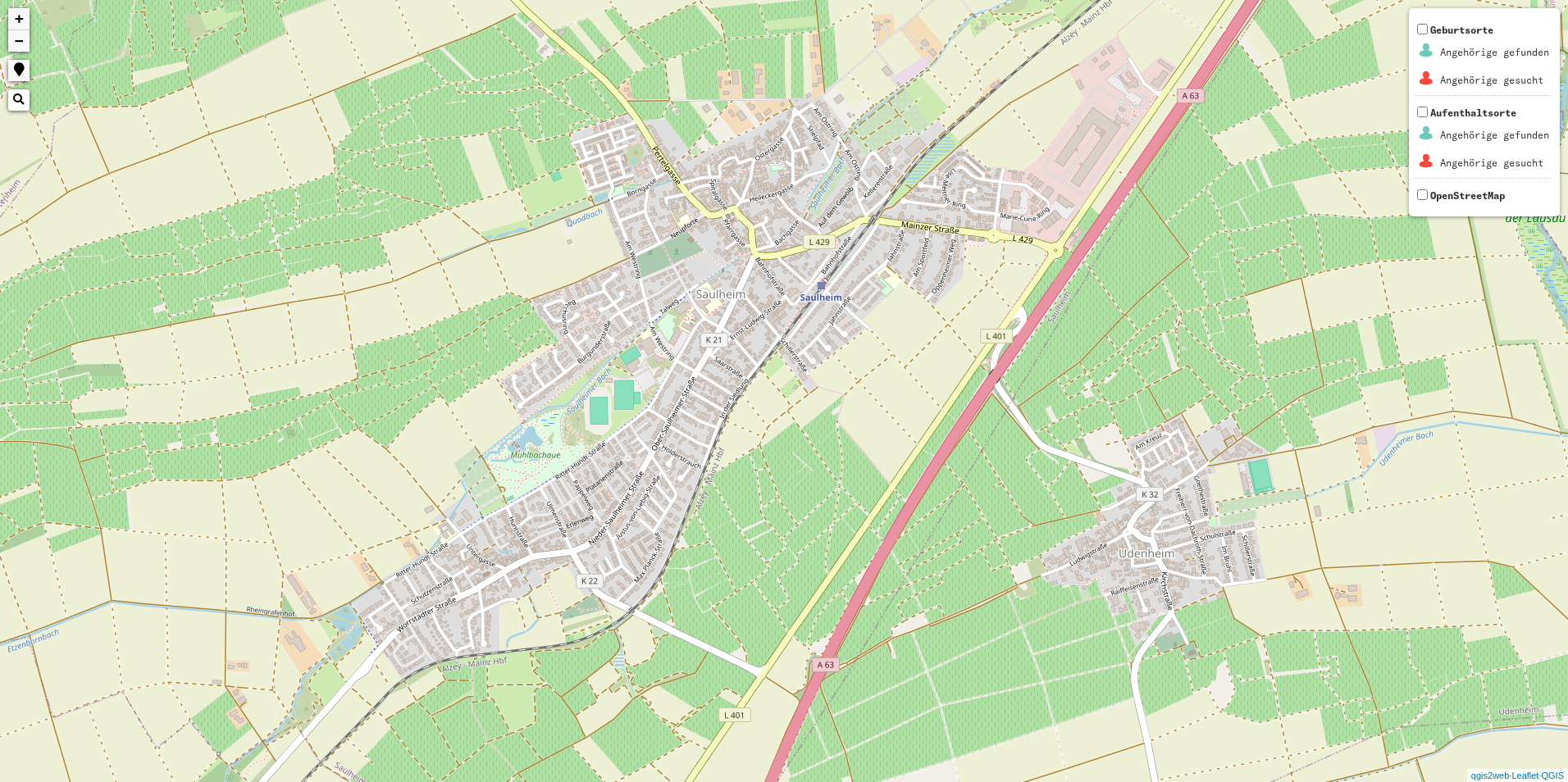
drag, startPoint x: 568, startPoint y: 296, endPoint x: 559, endPoint y: 316, distance: 21.9
click at [561, 316] on div "+ − Nothing found. Geburtsorte Angehörige gefunden Angehörige gesucht Aufenthal…" at bounding box center [784, 391] width 1568 height 782
click at [563, 314] on div "+ − Nothing found. Geburtsorte Angehörige gefunden Angehörige gesucht Aufenthal…" at bounding box center [784, 391] width 1568 height 782
click at [564, 316] on div "+ − Nothing found. Geburtsorte Angehörige gefunden Angehörige gesucht Aufenthal…" at bounding box center [784, 391] width 1568 height 782
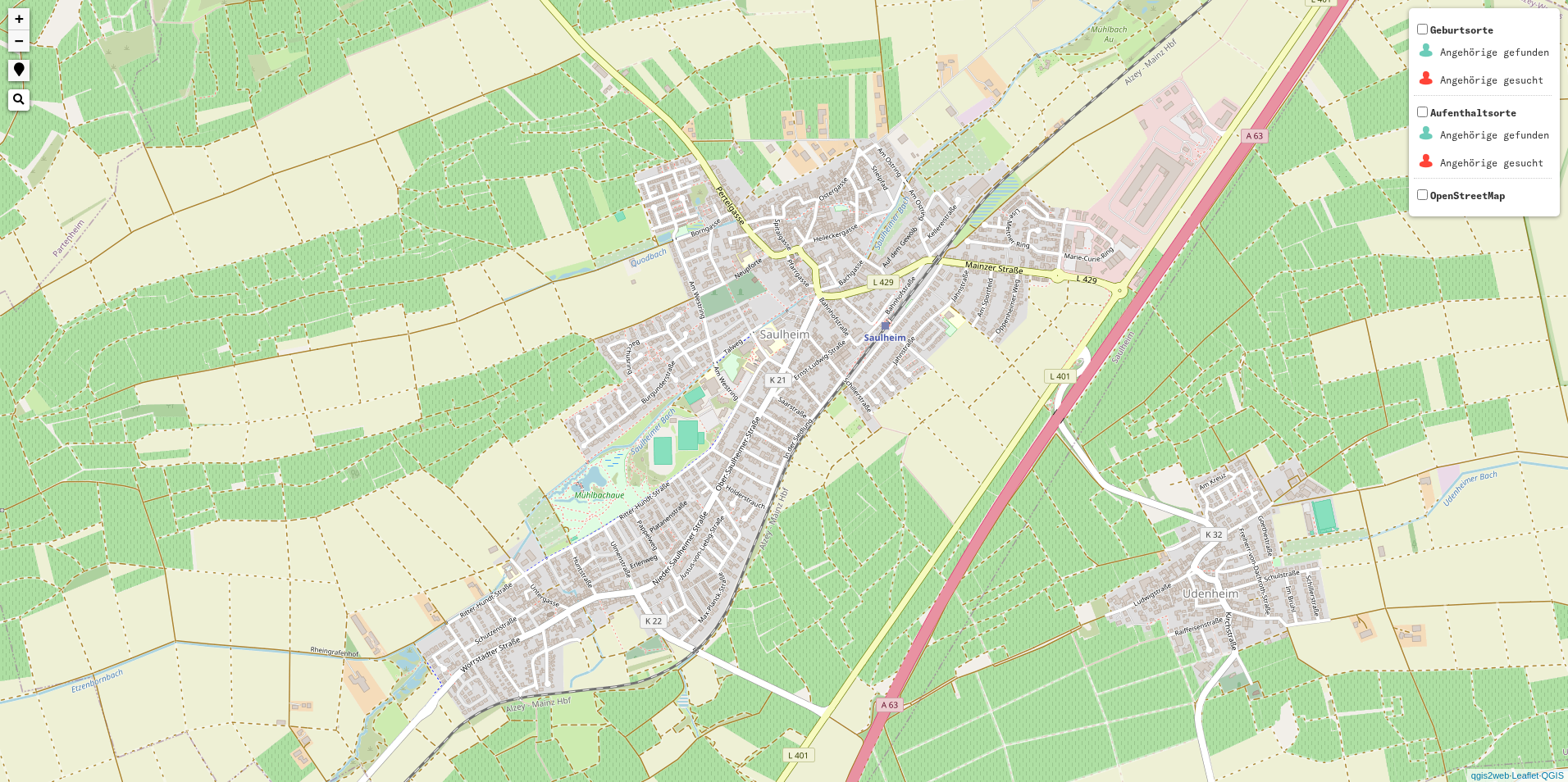
click at [613, 353] on div "+ − Nothing found. Geburtsorte Angehörige gefunden Angehörige gesucht Aufenthal…" at bounding box center [784, 391] width 1568 height 782
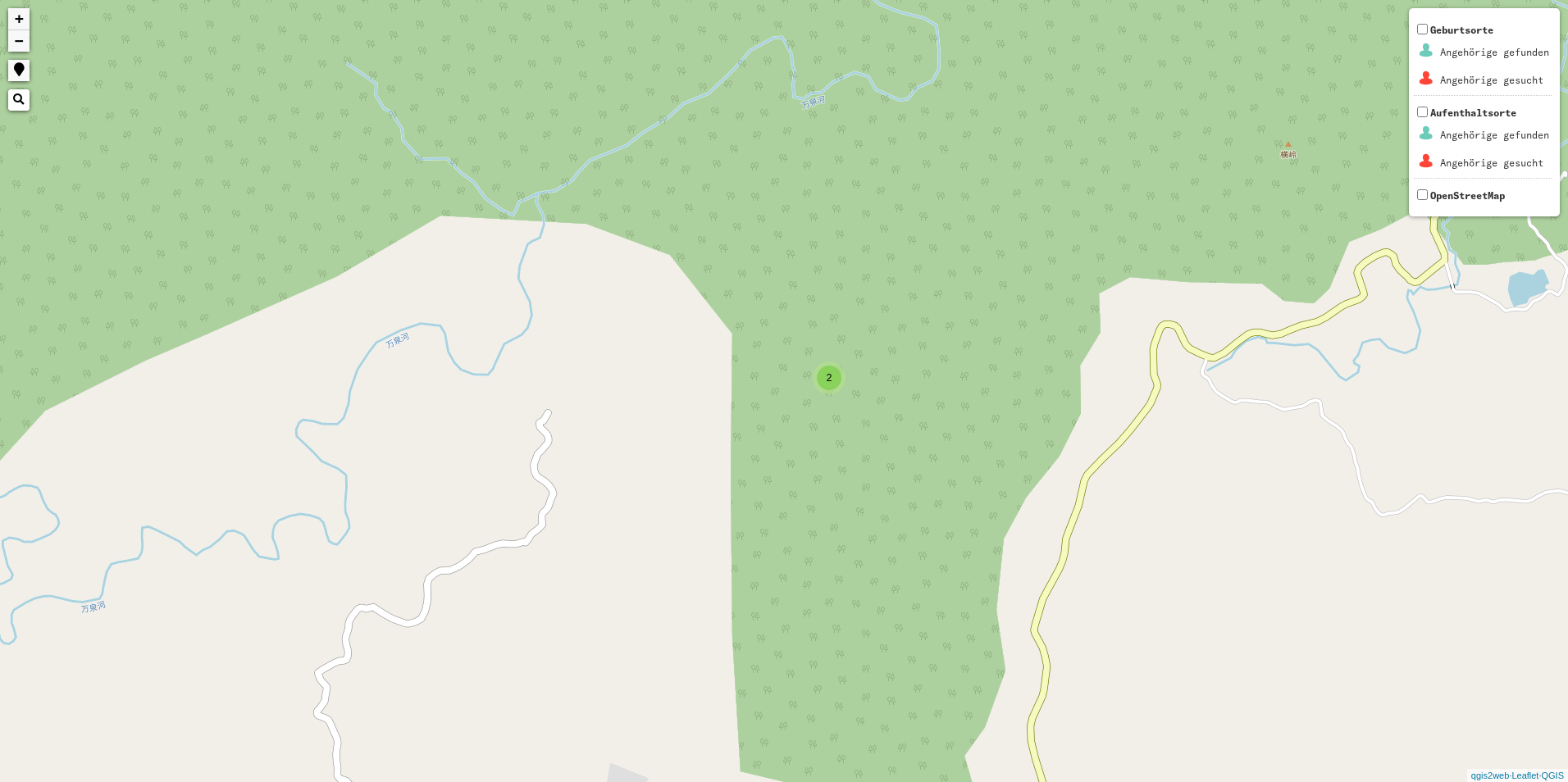
click at [840, 377] on div "2" at bounding box center [829, 377] width 24 height 24
click at [809, 364] on img at bounding box center [806, 372] width 24 height 24
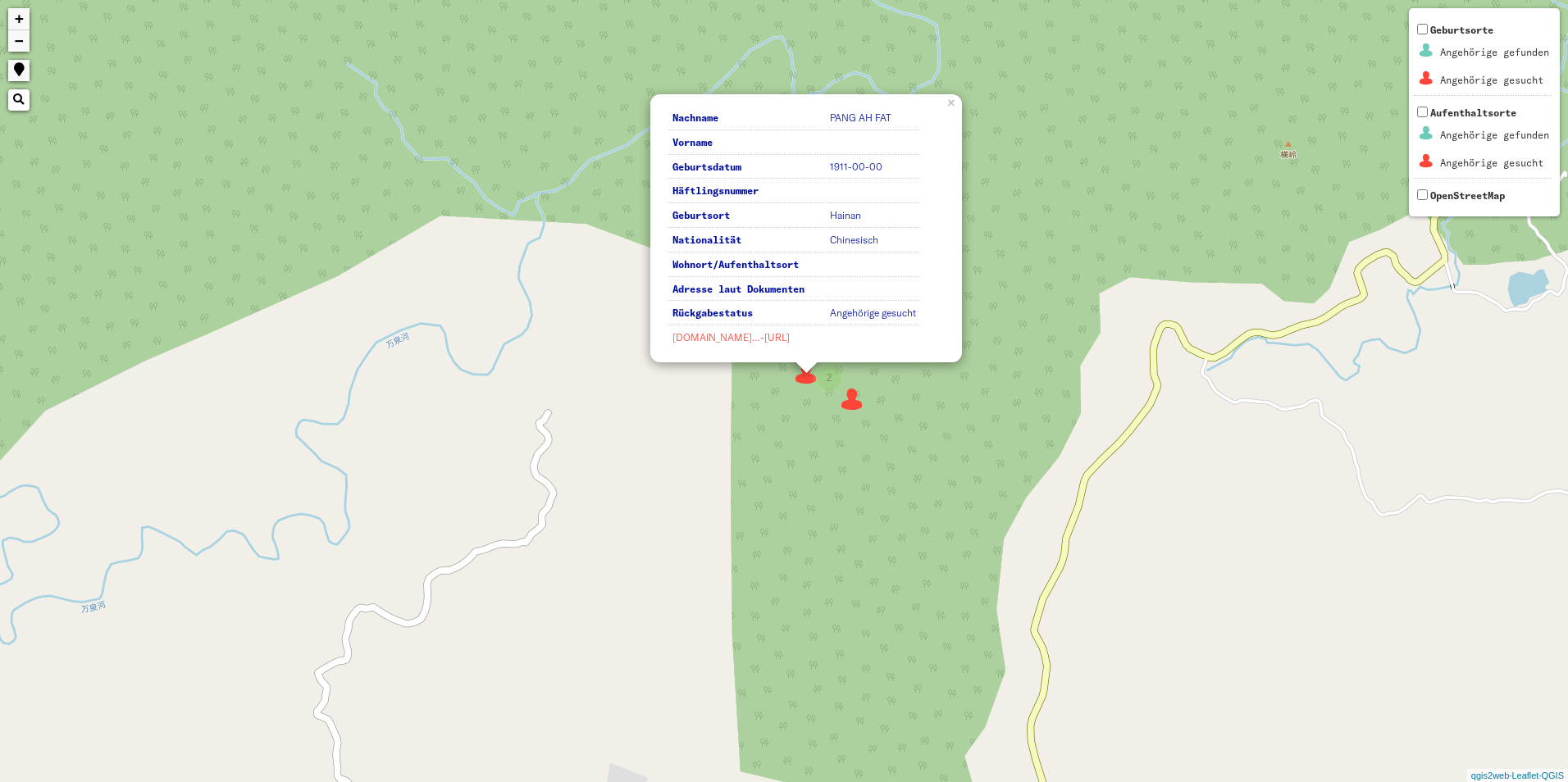
click at [685, 341] on link "[DOMAIN_NAME]…-[URL]" at bounding box center [731, 337] width 117 height 13
